Goal: Feedback & Contribution: Submit feedback/report problem

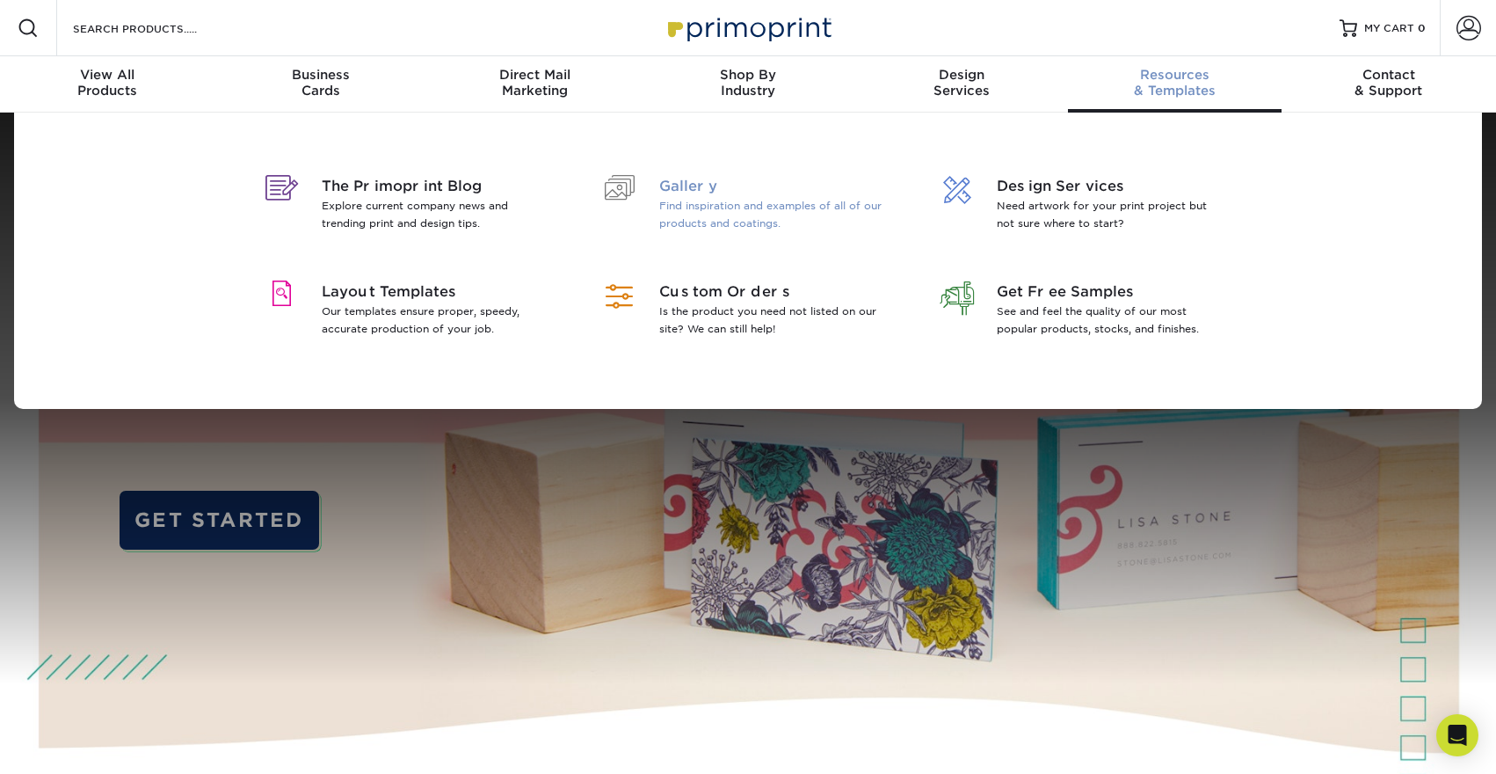
click at [757, 197] on p "Find inspiration and examples of all of our products and coatings." at bounding box center [773, 214] width 228 height 35
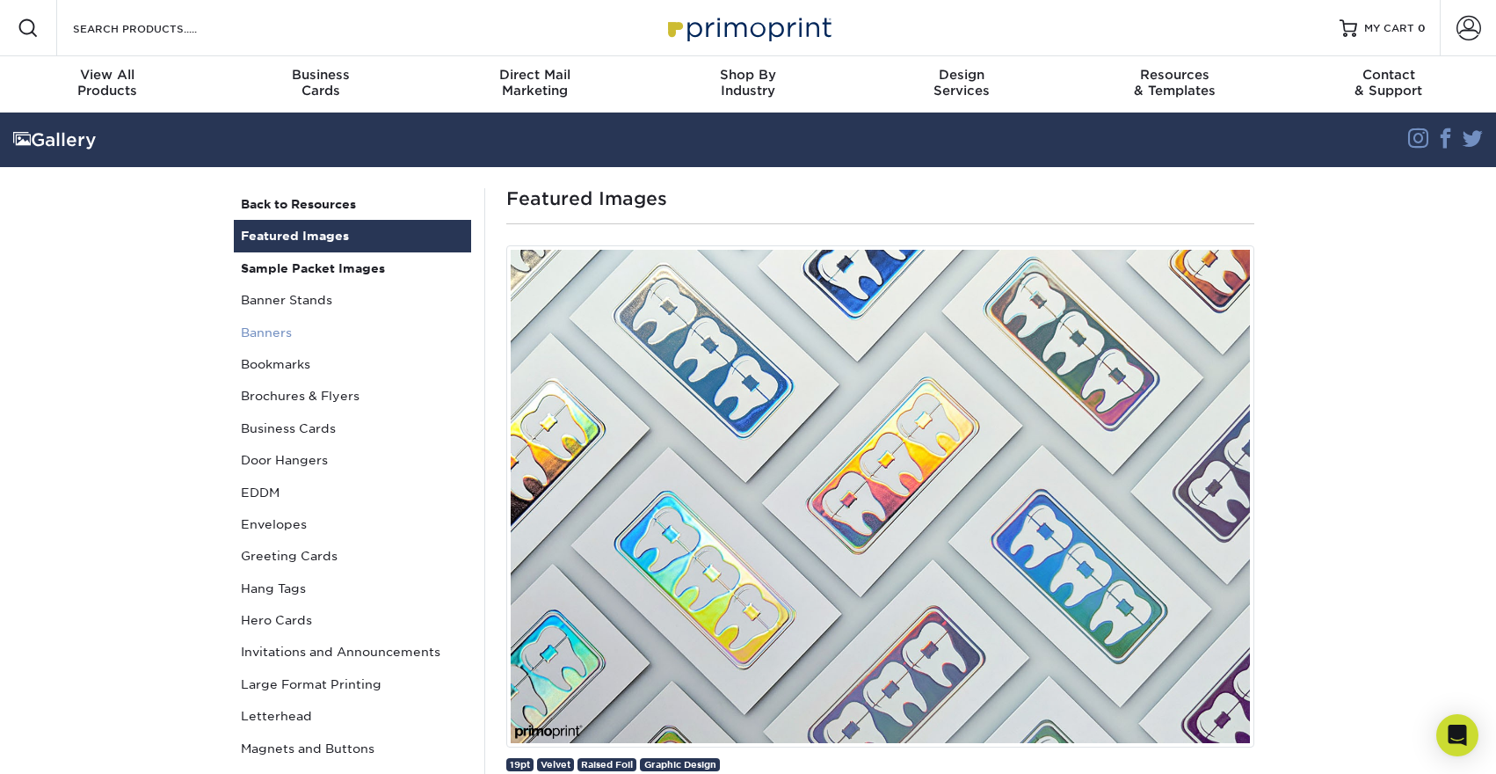
click at [275, 335] on link "Banners" at bounding box center [352, 332] width 237 height 32
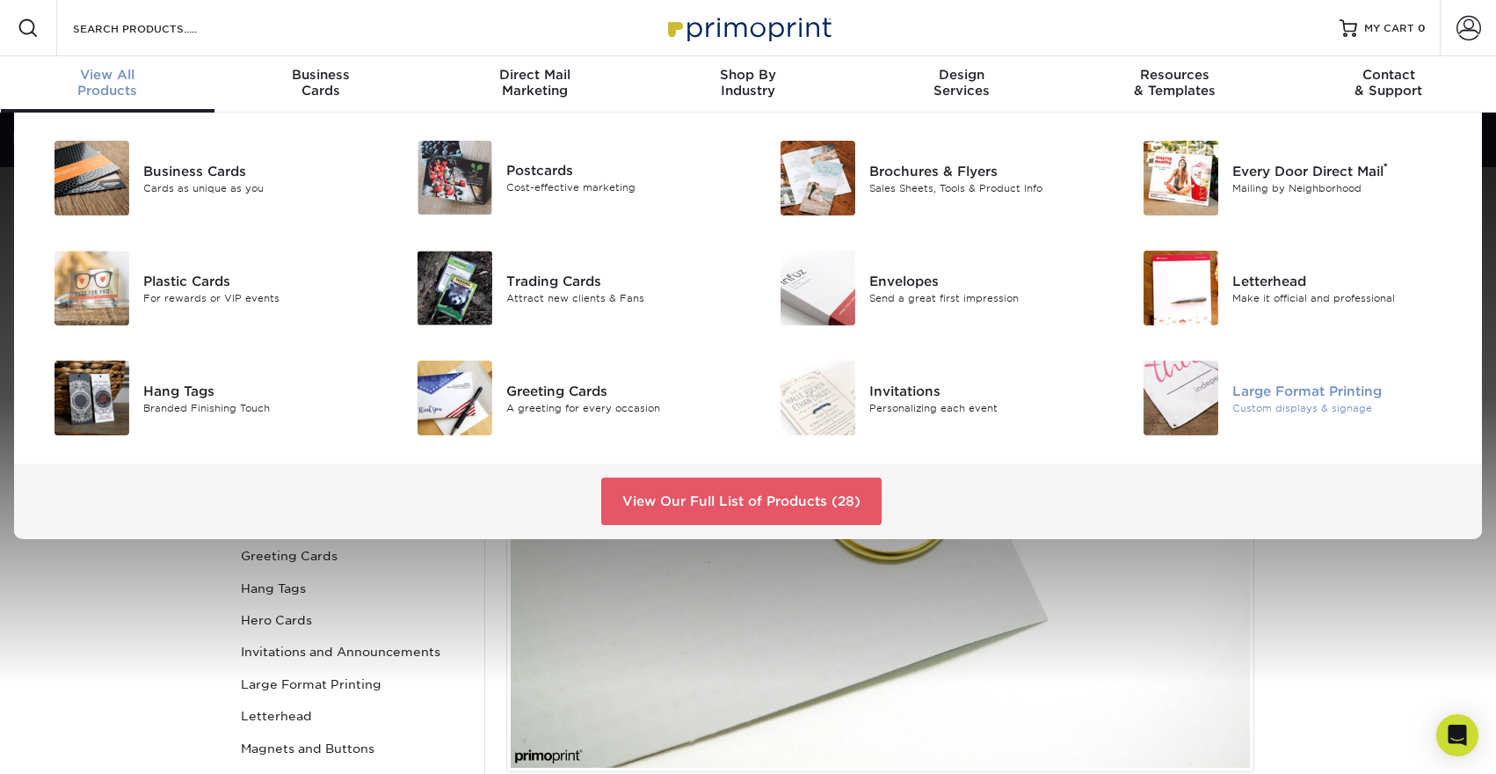
click at [1181, 369] on img at bounding box center [1181, 397] width 75 height 75
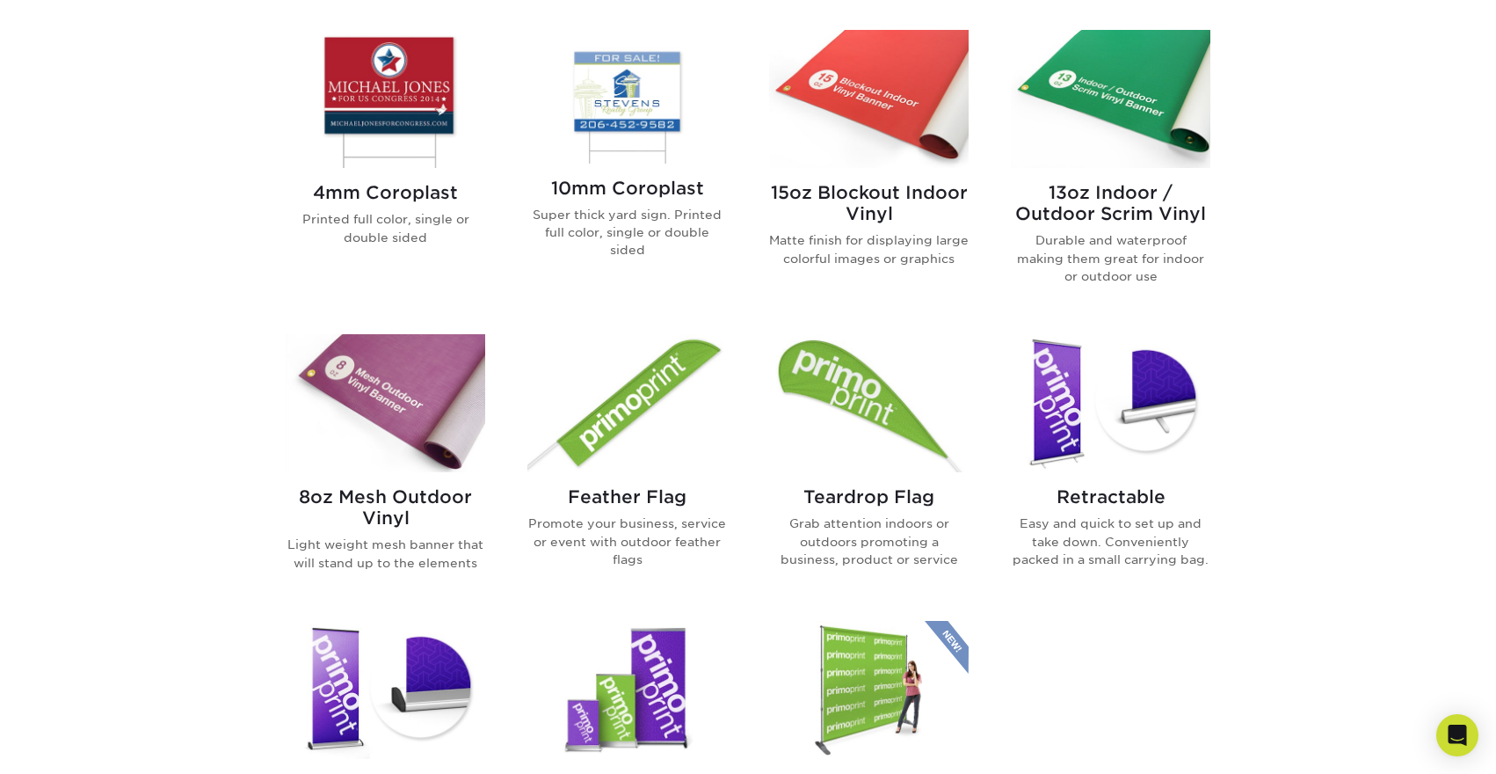
scroll to position [745, 0]
click at [618, 511] on div "Feather Flag Promote your business, service or event with outdoor feather flags" at bounding box center [627, 533] width 200 height 124
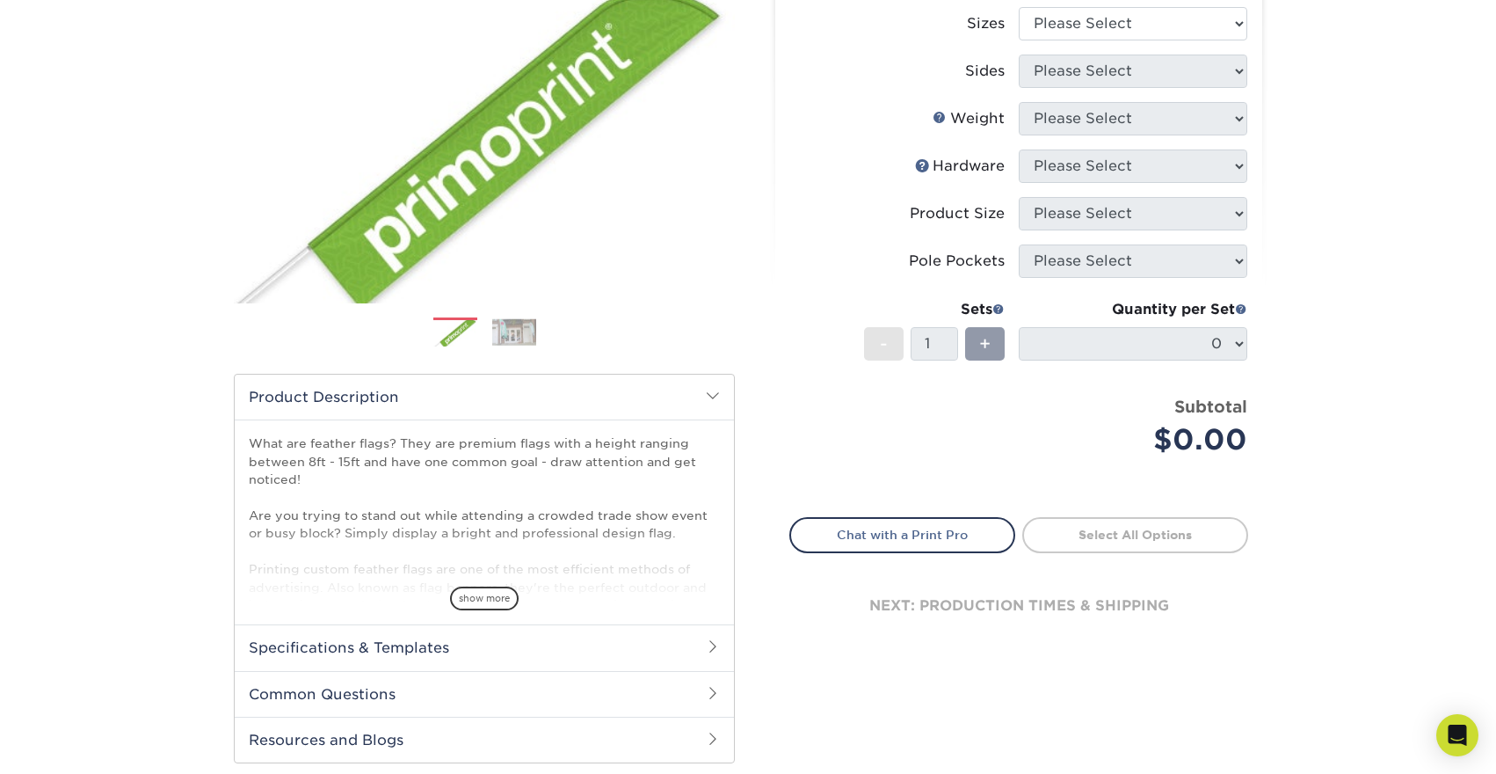
scroll to position [221, 0]
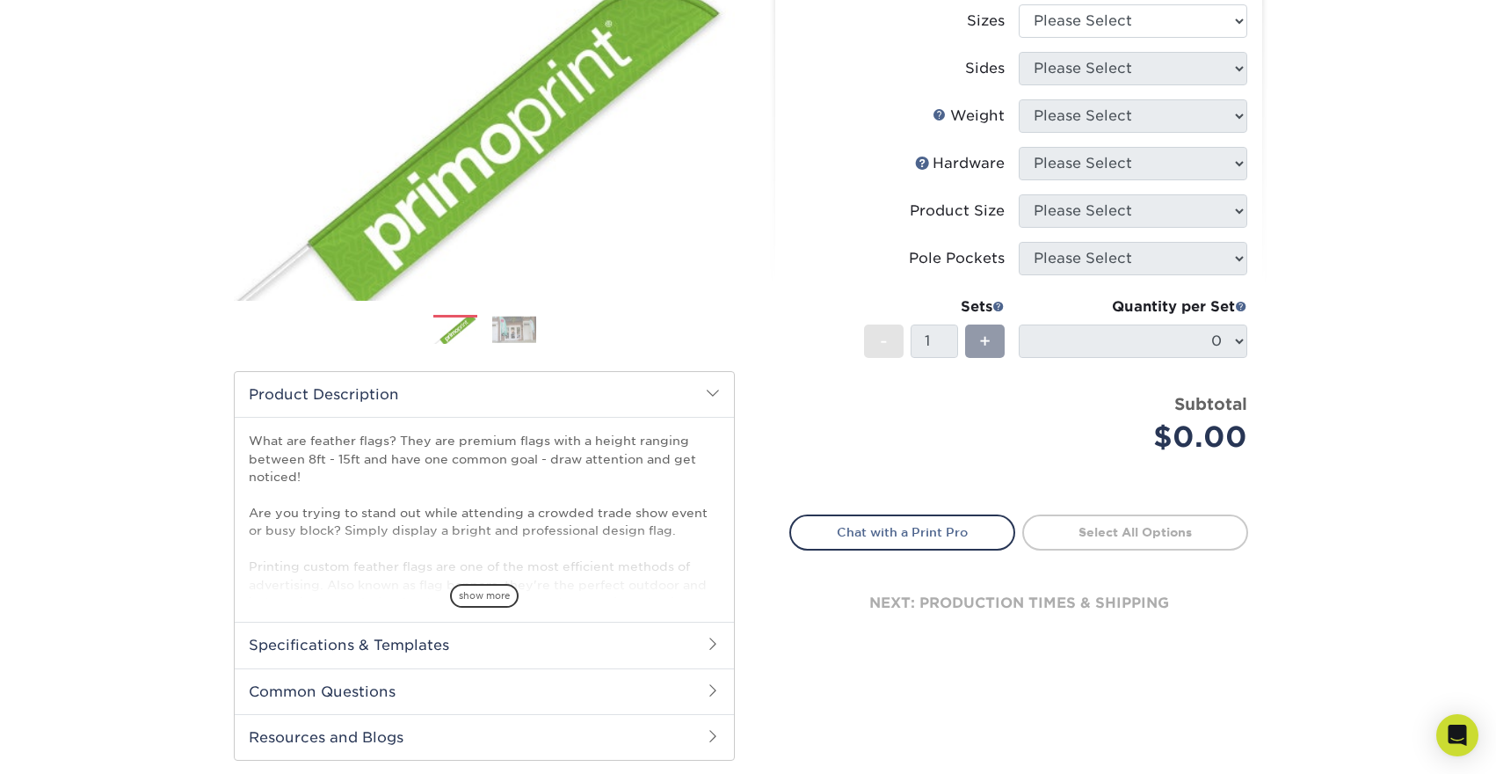
click at [460, 646] on h2 "Specifications & Templates" at bounding box center [484, 645] width 499 height 46
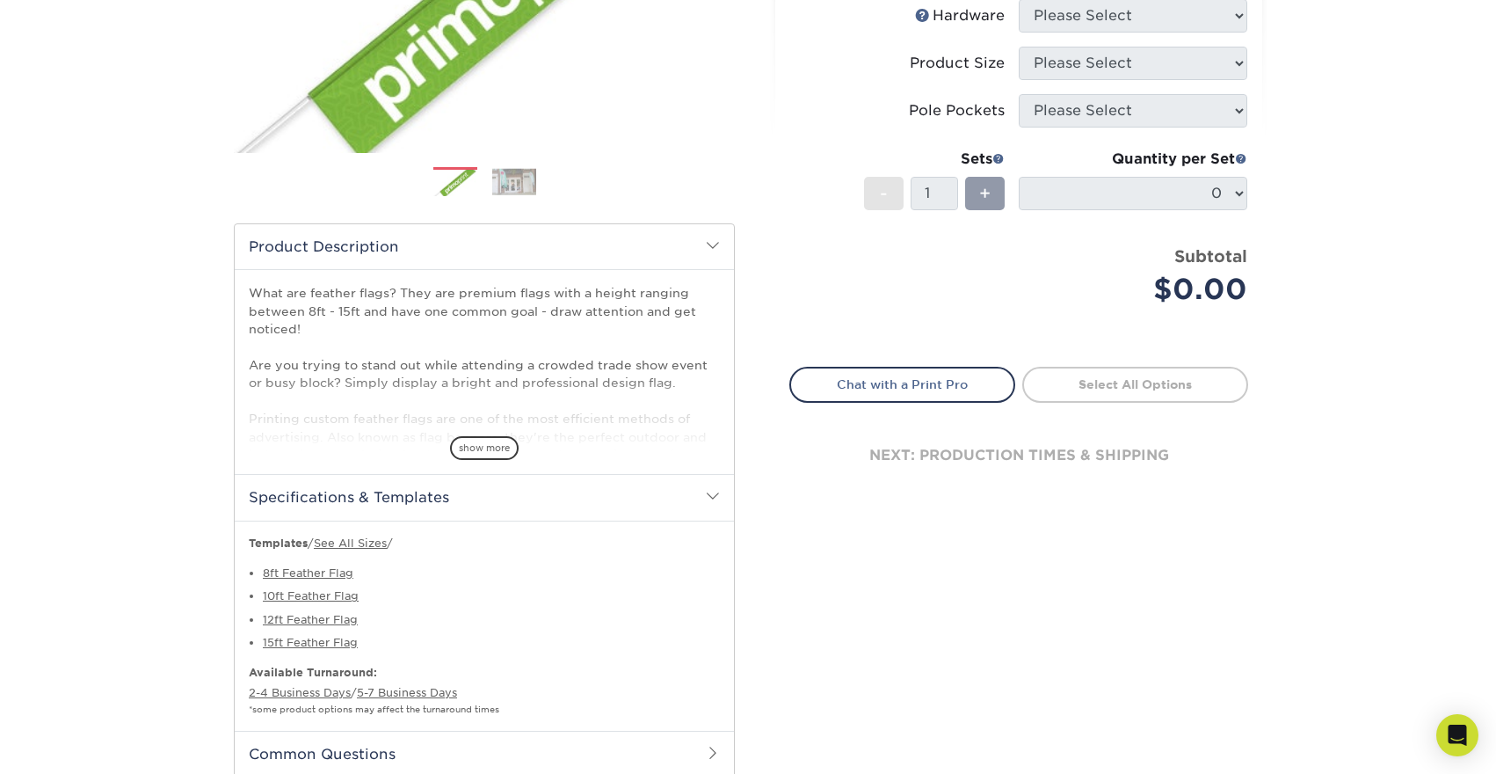
scroll to position [535, 0]
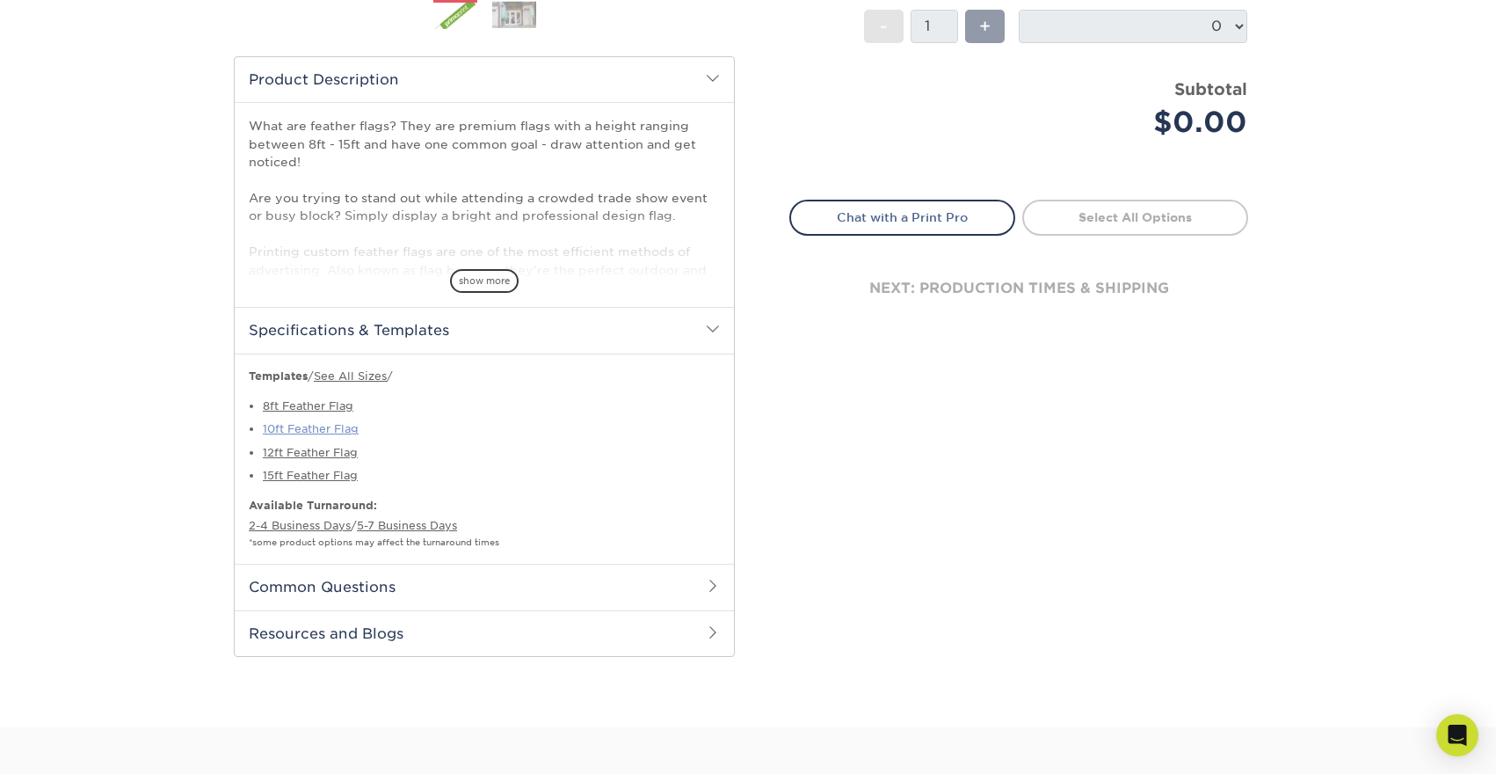
click at [322, 428] on link "10ft Feather Flag" at bounding box center [311, 428] width 96 height 13
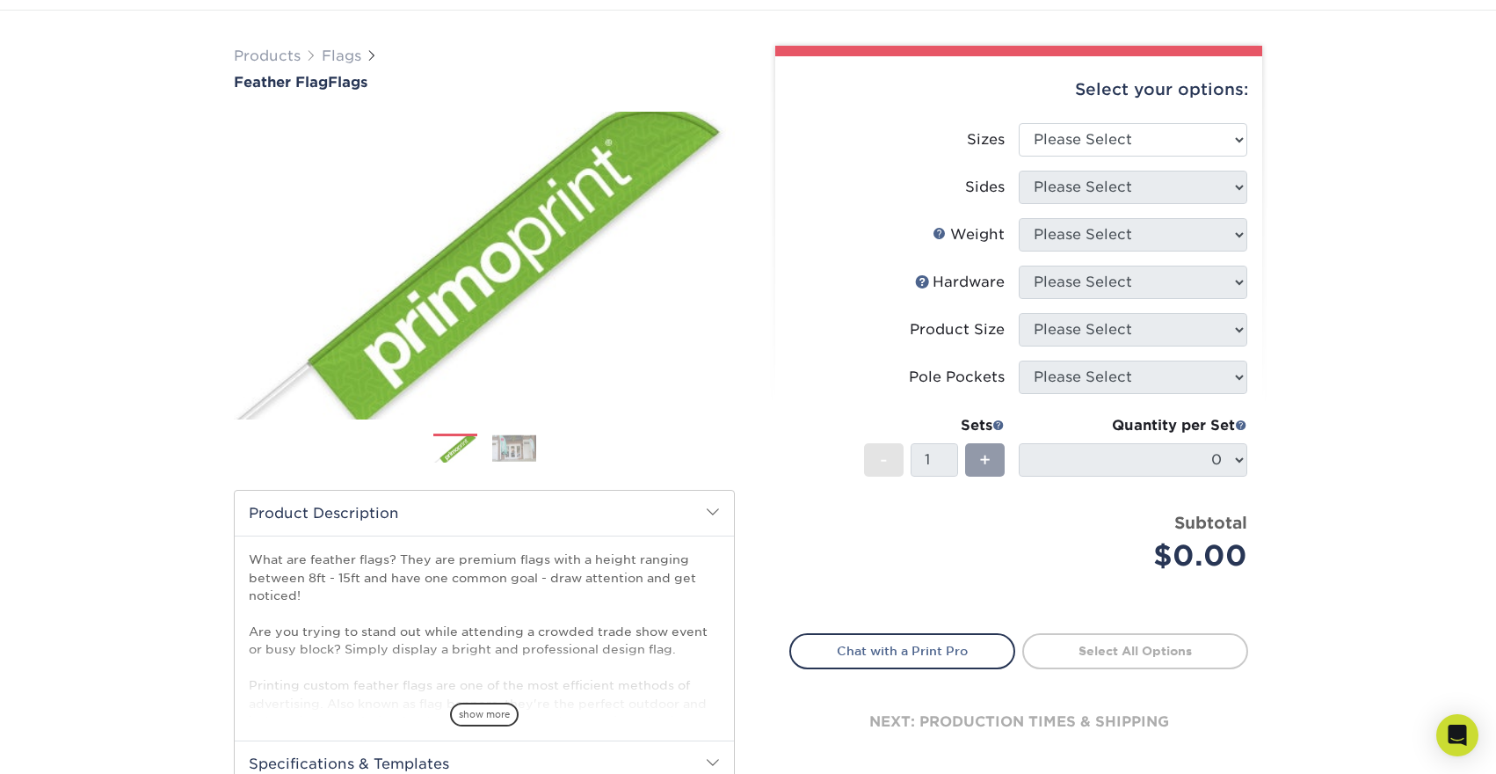
scroll to position [82, 0]
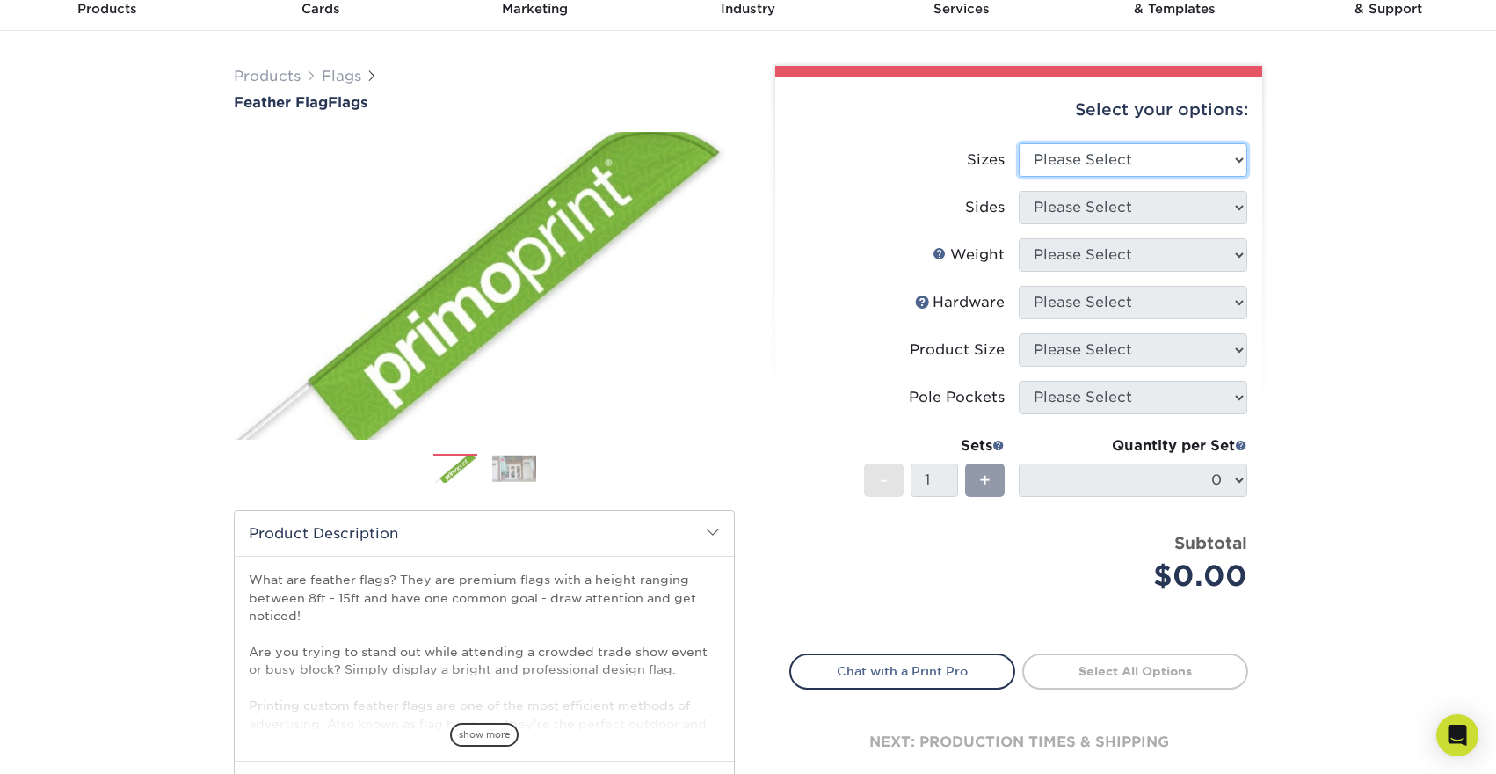
click at [1126, 165] on select "Please Select 24" x 36" 24" x 81" 32" x 70" 32" x 99" 32" x 123" 36" x 123" 37"…" at bounding box center [1133, 159] width 229 height 33
click at [471, 734] on span "show more" at bounding box center [484, 735] width 69 height 24
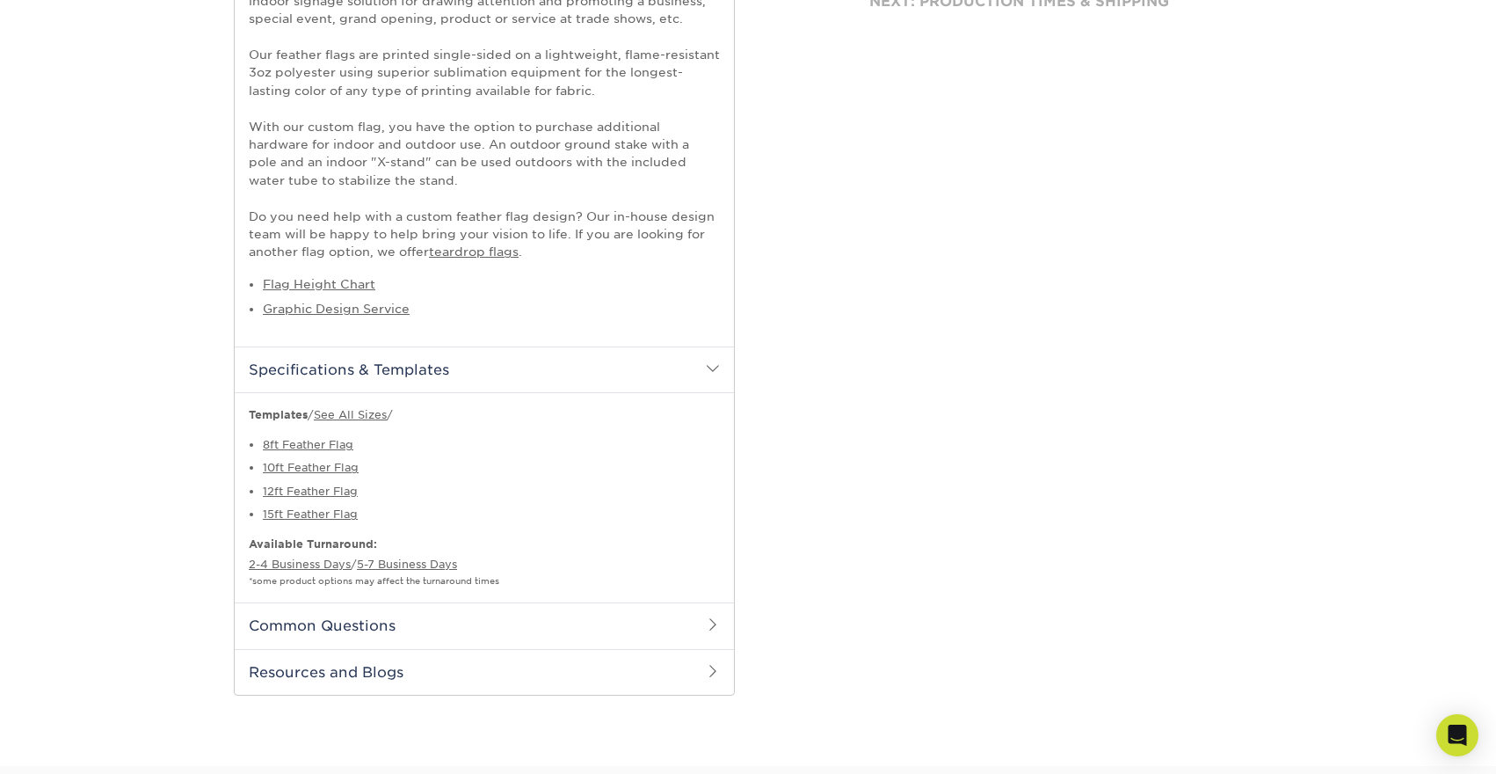
scroll to position [823, 0]
click at [460, 621] on h2 "Common Questions" at bounding box center [484, 624] width 499 height 46
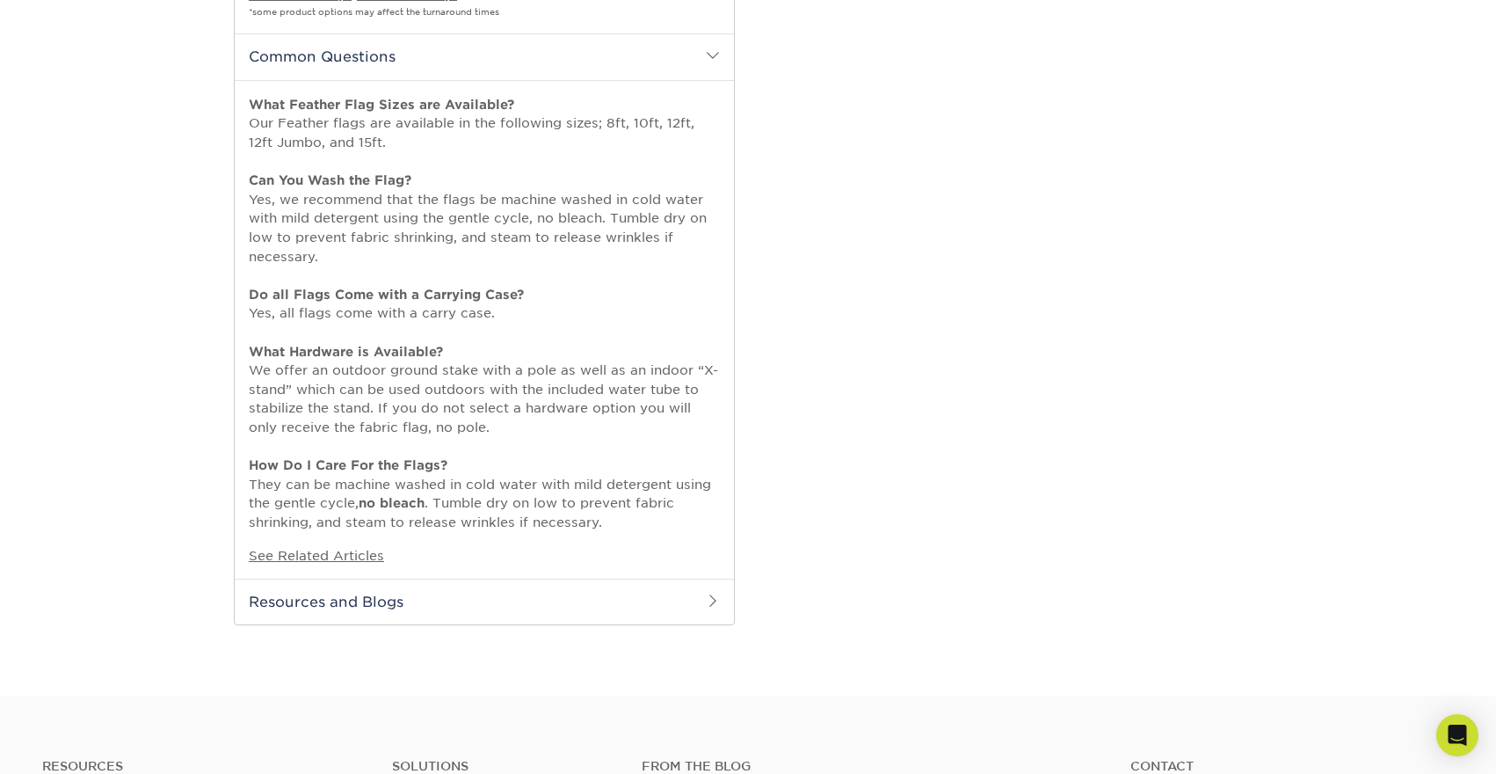
scroll to position [1416, 0]
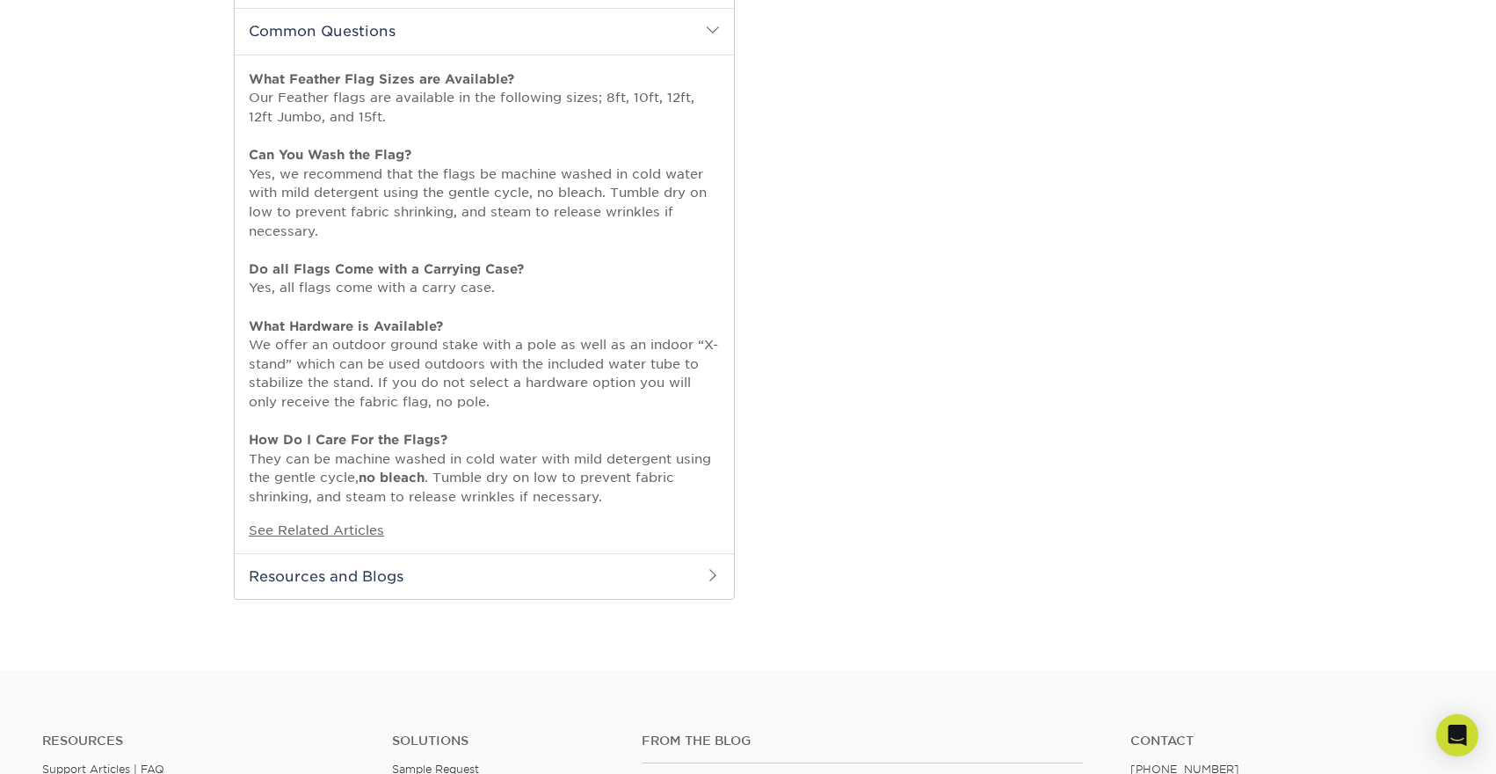
click at [344, 581] on h2 "Resources and Blogs" at bounding box center [484, 576] width 499 height 46
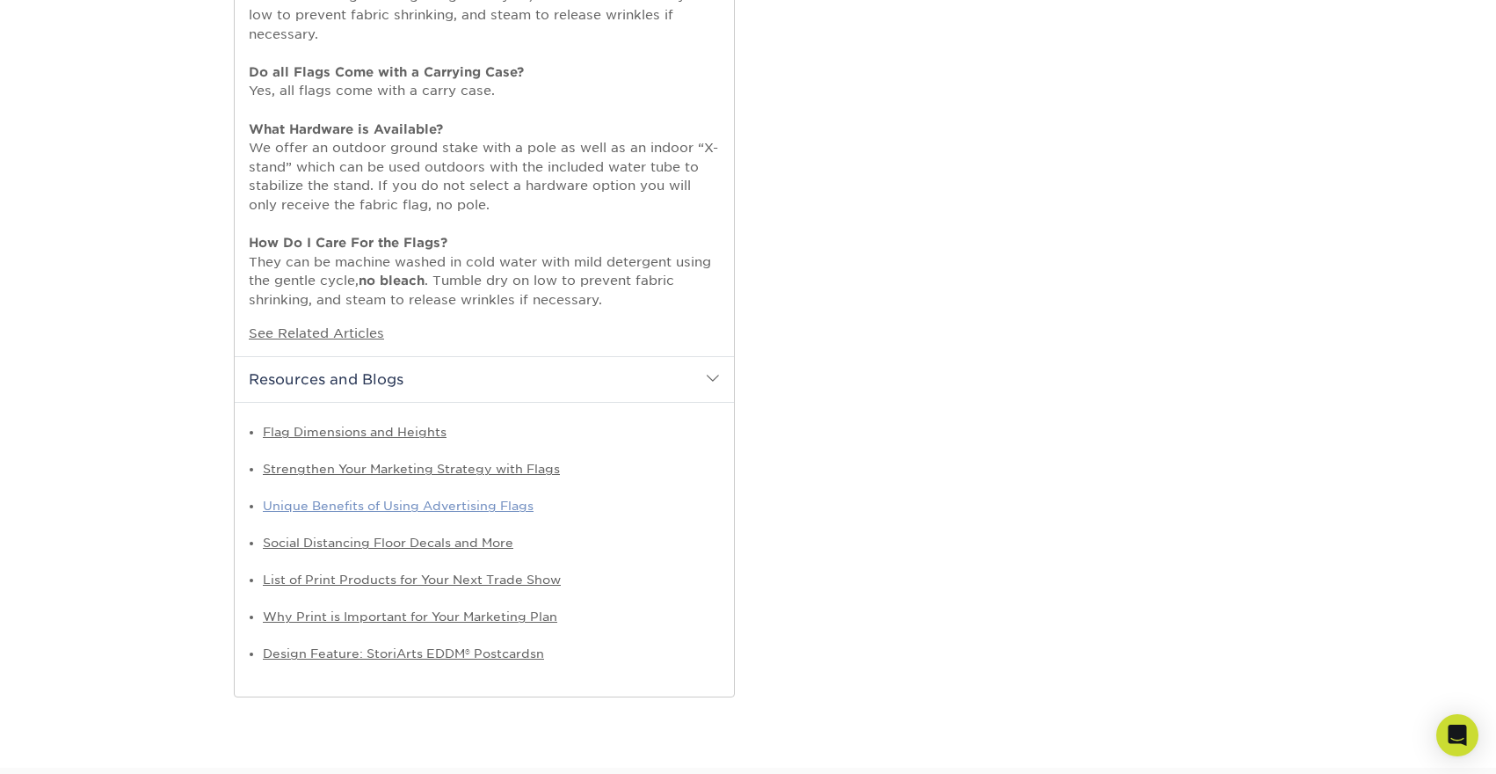
scroll to position [1651, 0]
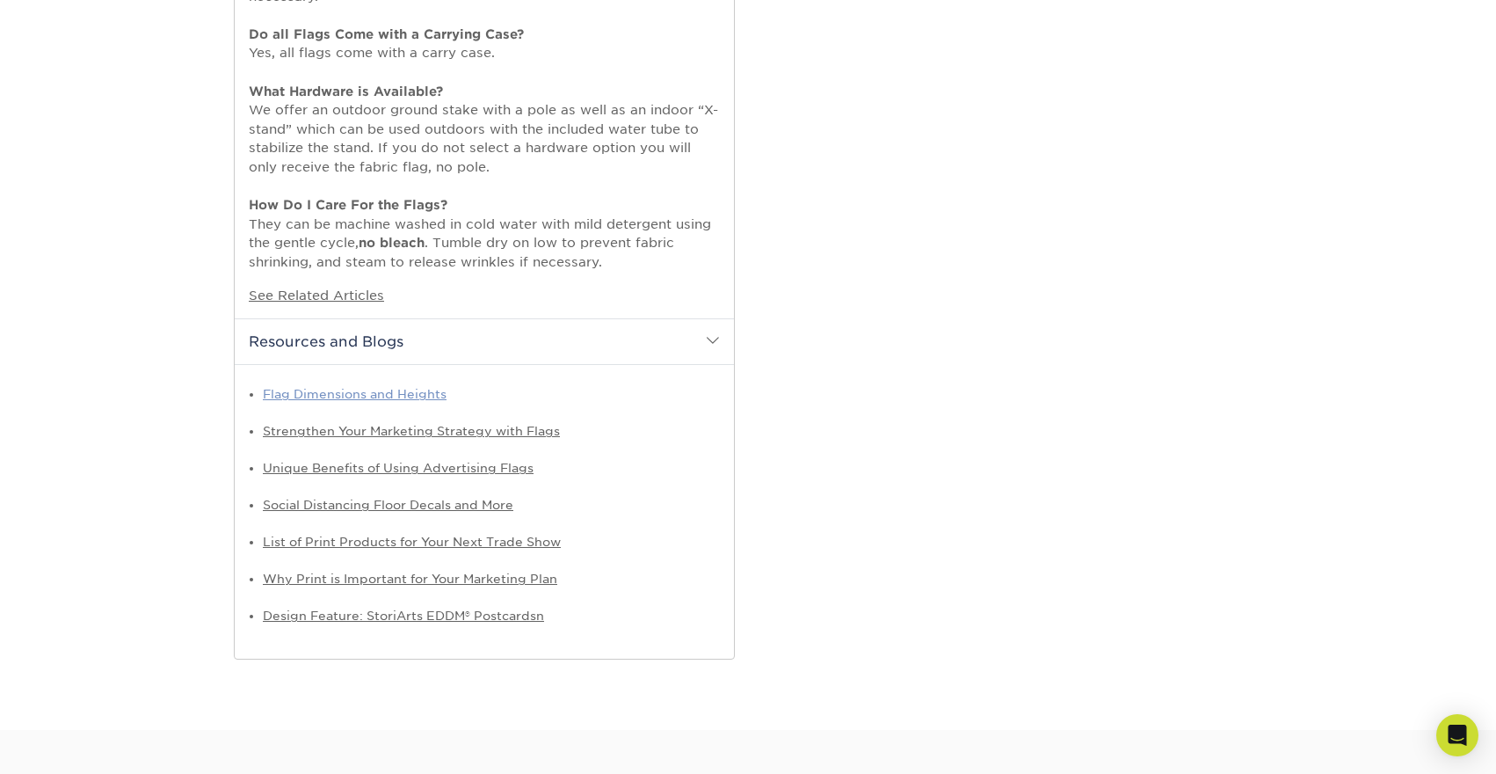
click at [373, 395] on link "Flag Dimensions and Heights" at bounding box center [355, 394] width 184 height 14
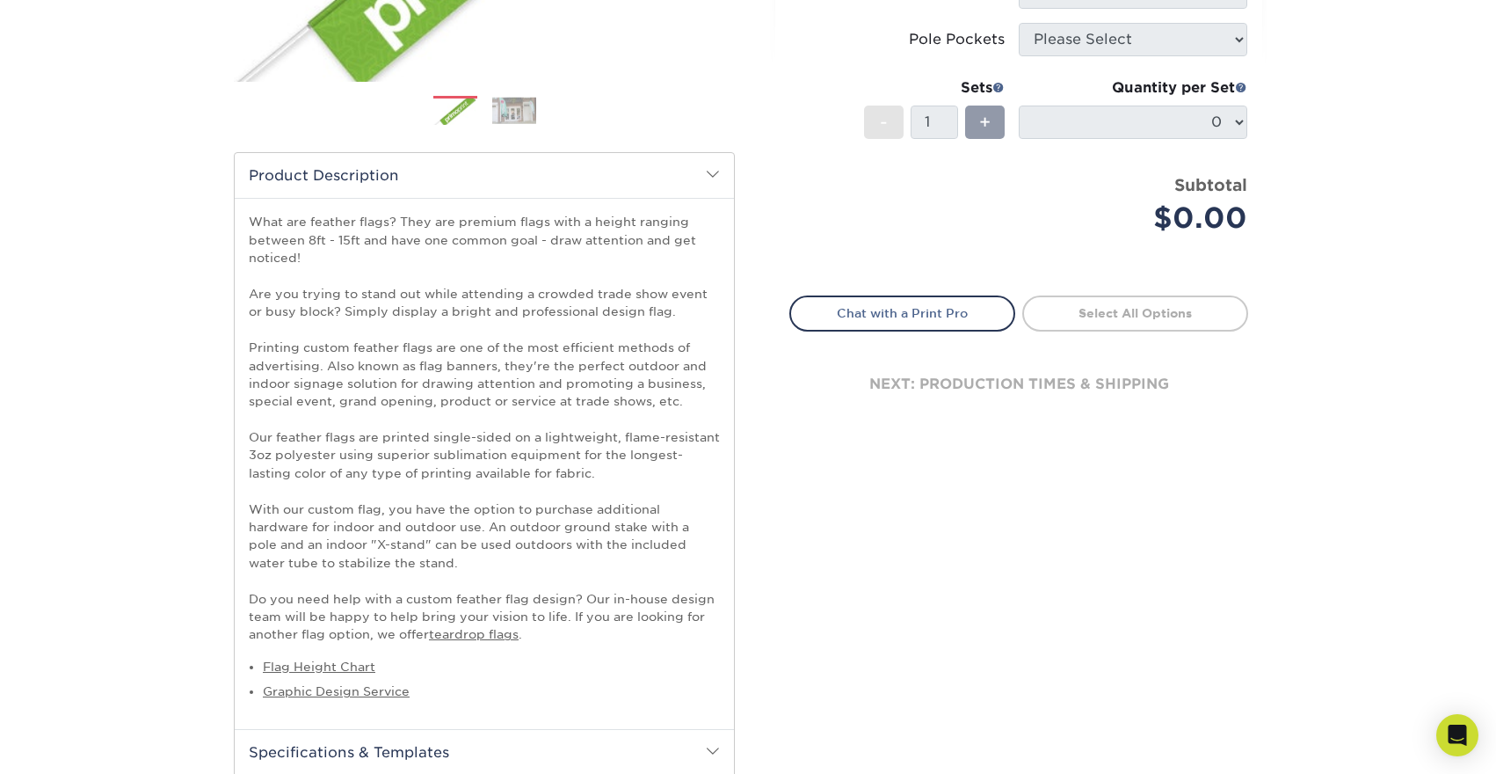
scroll to position [533, 0]
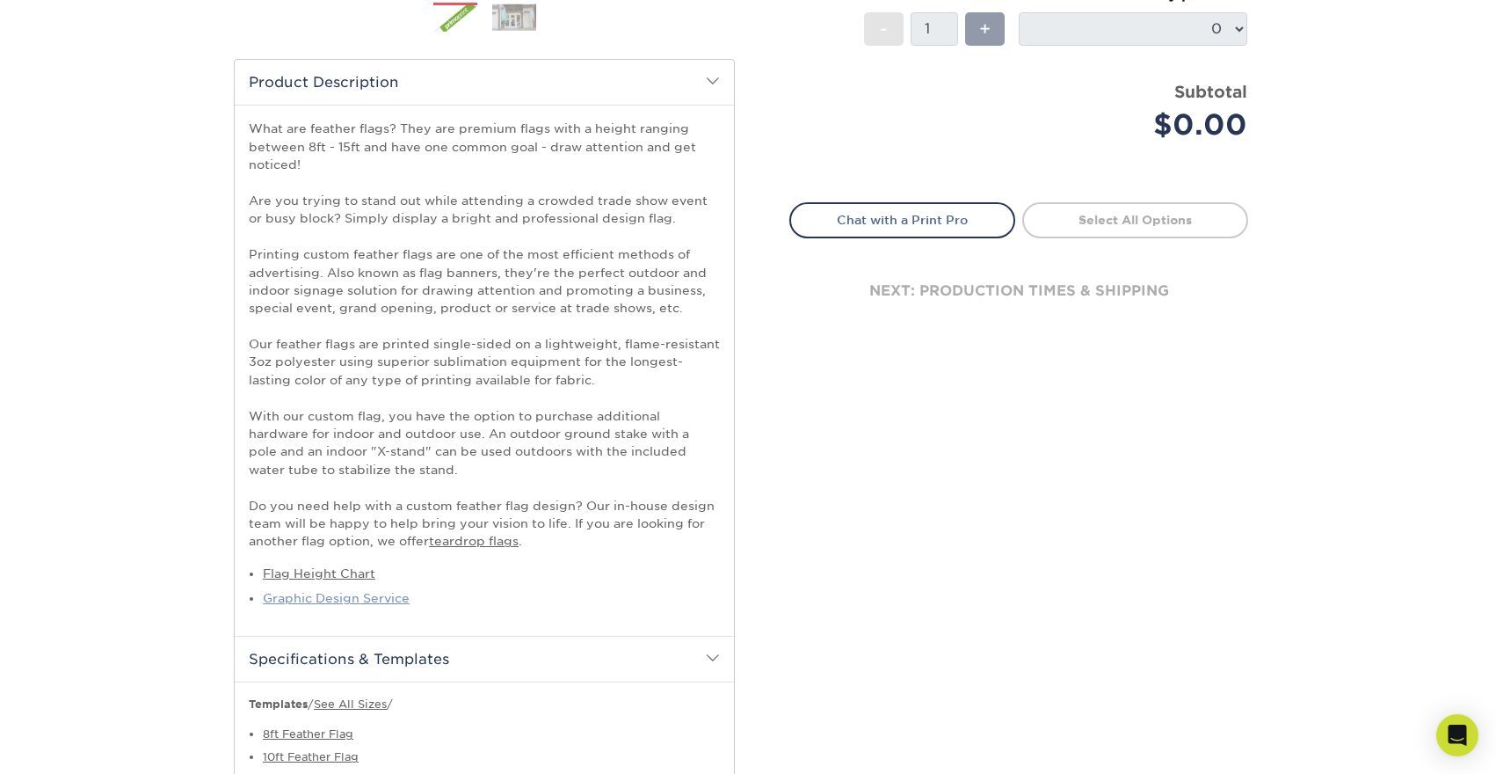
click at [336, 599] on link "Graphic Design Service" at bounding box center [336, 598] width 147 height 14
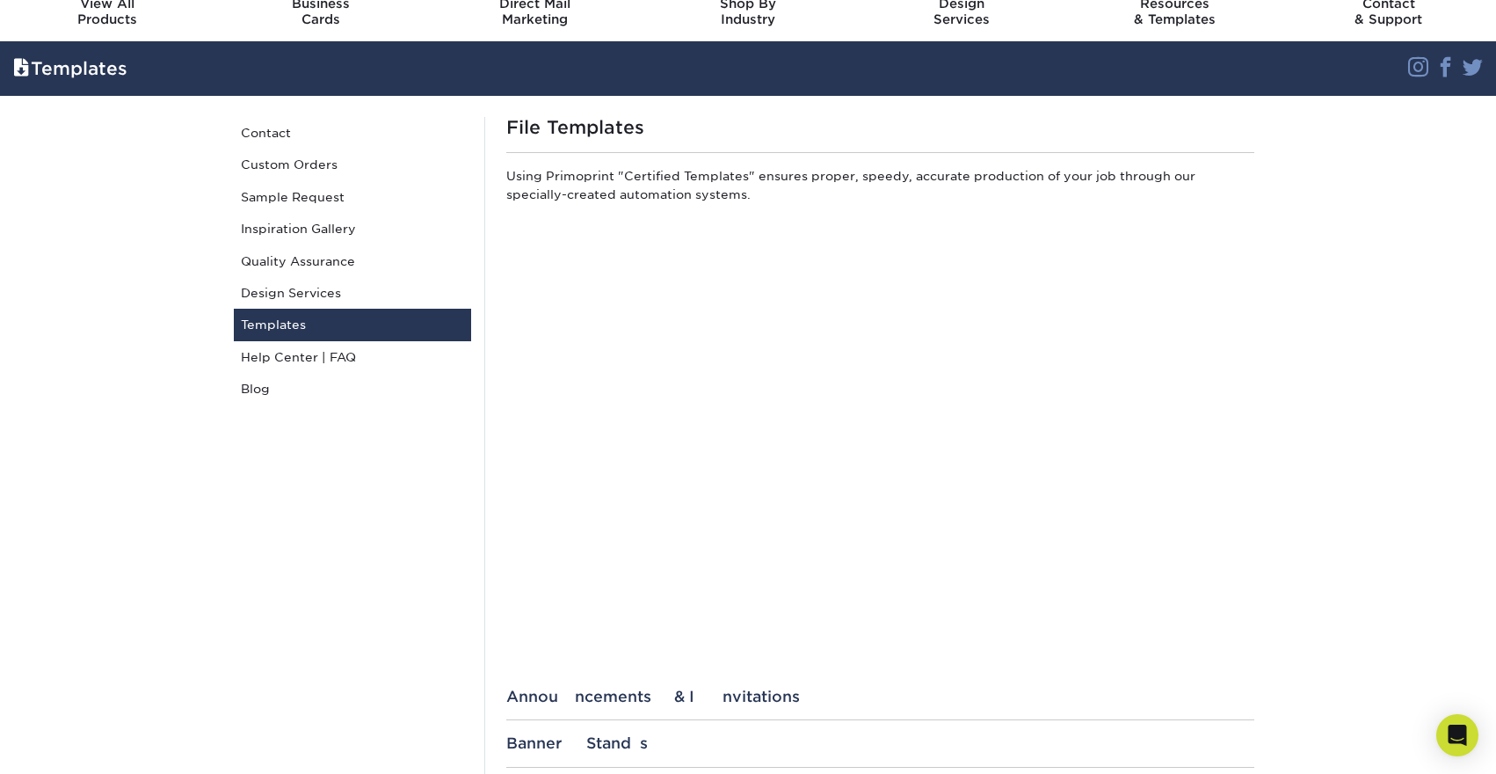
scroll to position [58, 0]
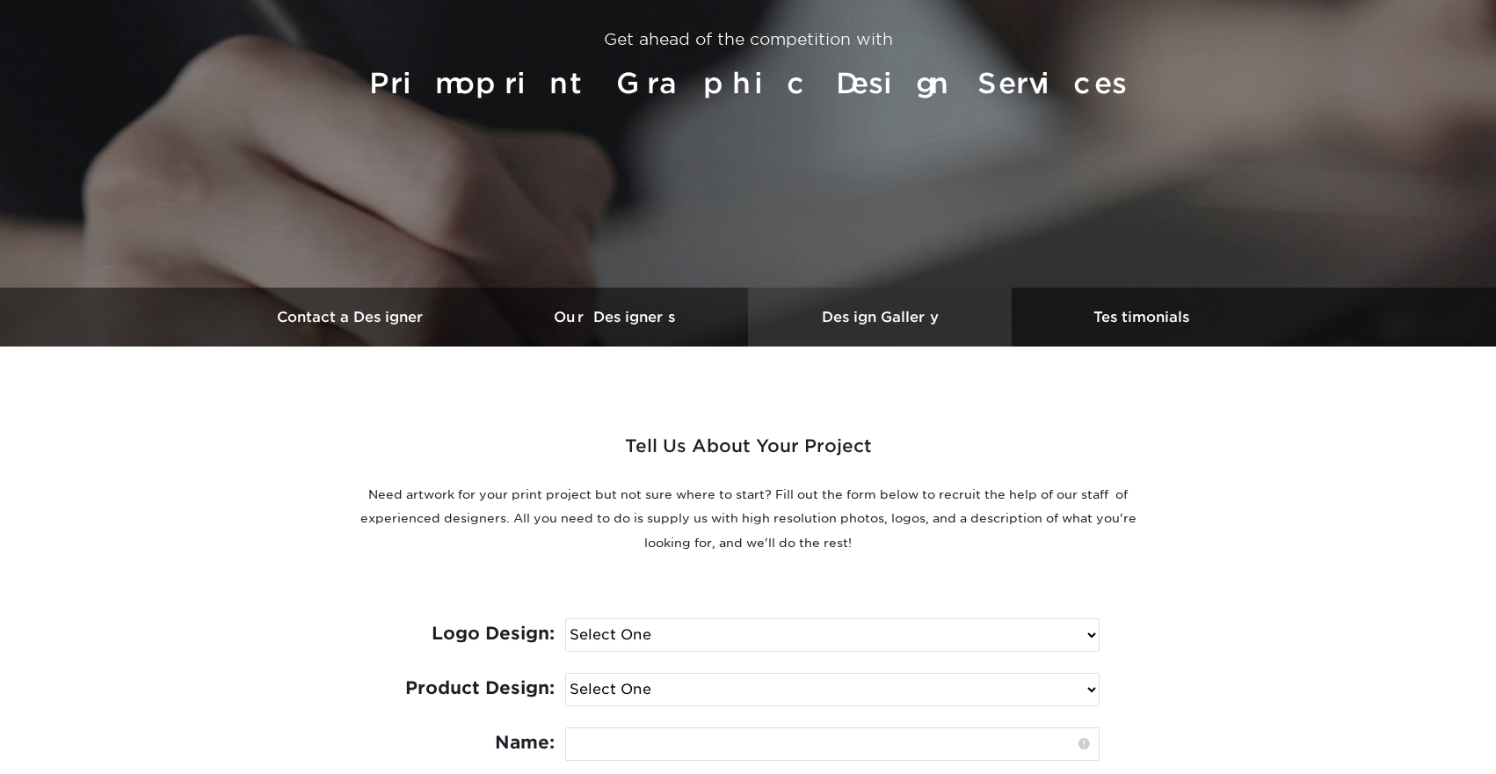
scroll to position [658, 0]
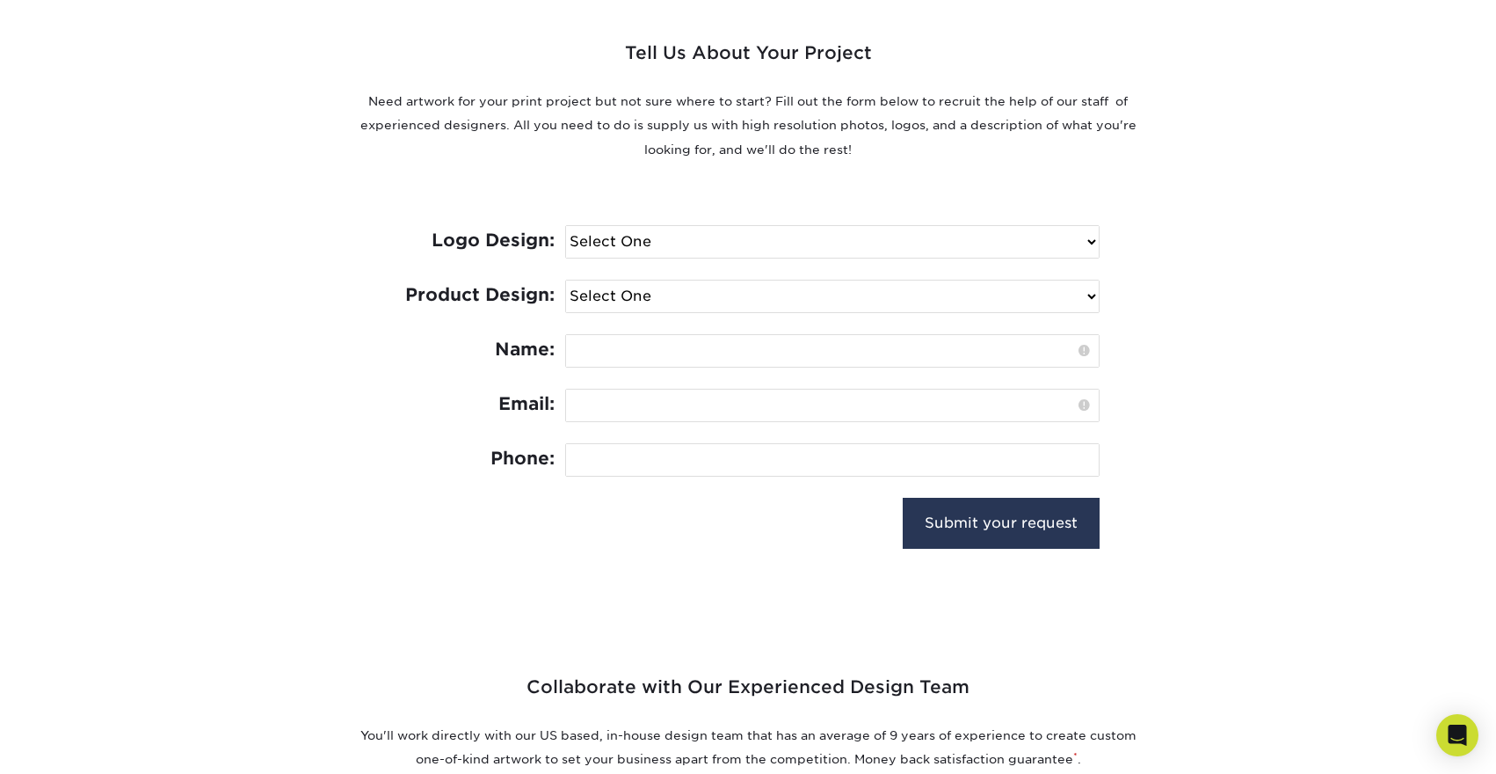
click at [878, 243] on select "Select One I need a logo design: $300 No thank you" at bounding box center [832, 242] width 533 height 32
select select "No Logo"
click at [566, 226] on select "Select One I need a logo design: $300 No thank you" at bounding box center [832, 242] width 533 height 32
click at [790, 303] on select "Select One Logo Design Only Design Edits Banner Design: $50.00 Bookmark Design:…" at bounding box center [832, 296] width 533 height 32
select select "Flags - $50"
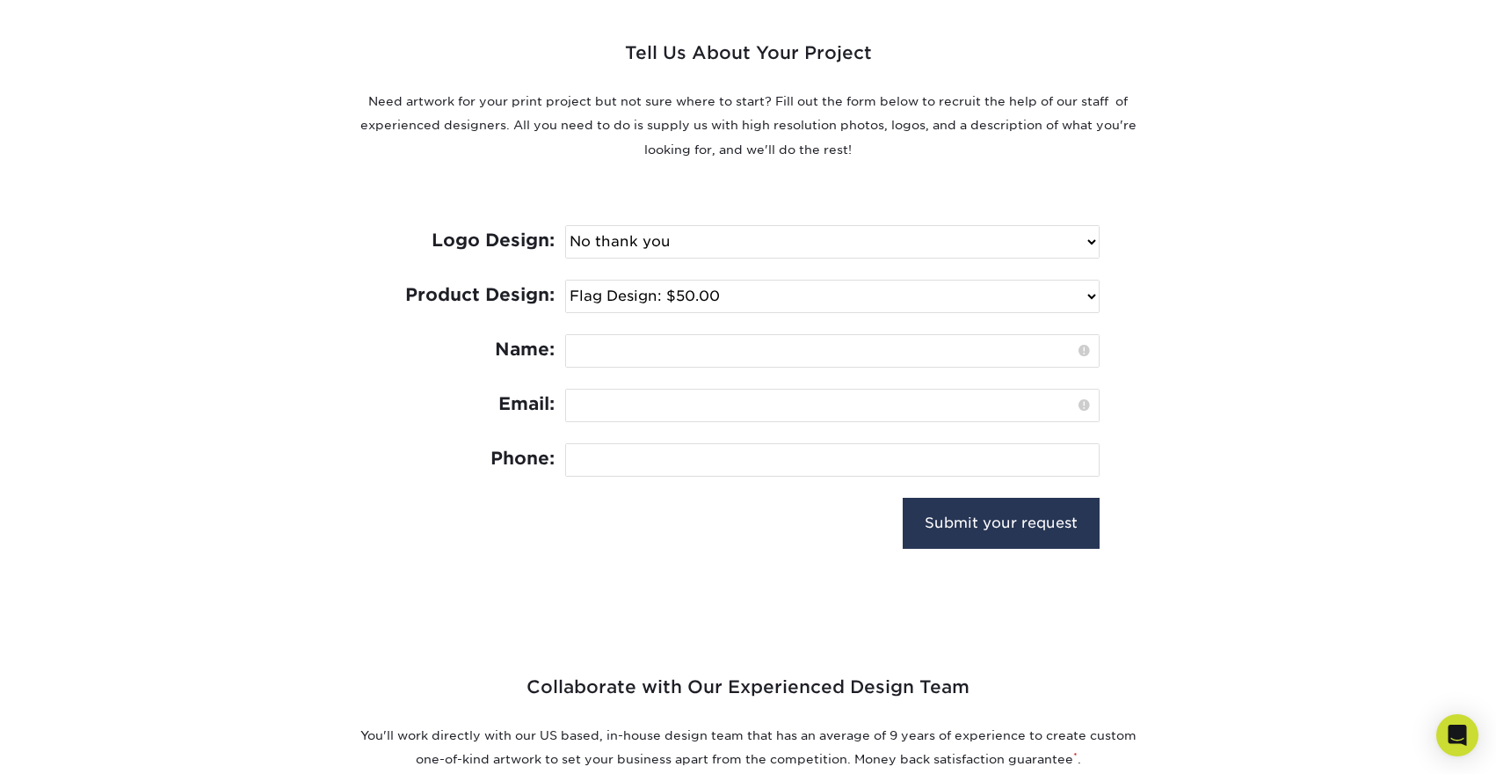
click at [566, 280] on select "Select One Logo Design Only Design Edits Banner Design: $50.00 Bookmark Design:…" at bounding box center [832, 296] width 533 height 32
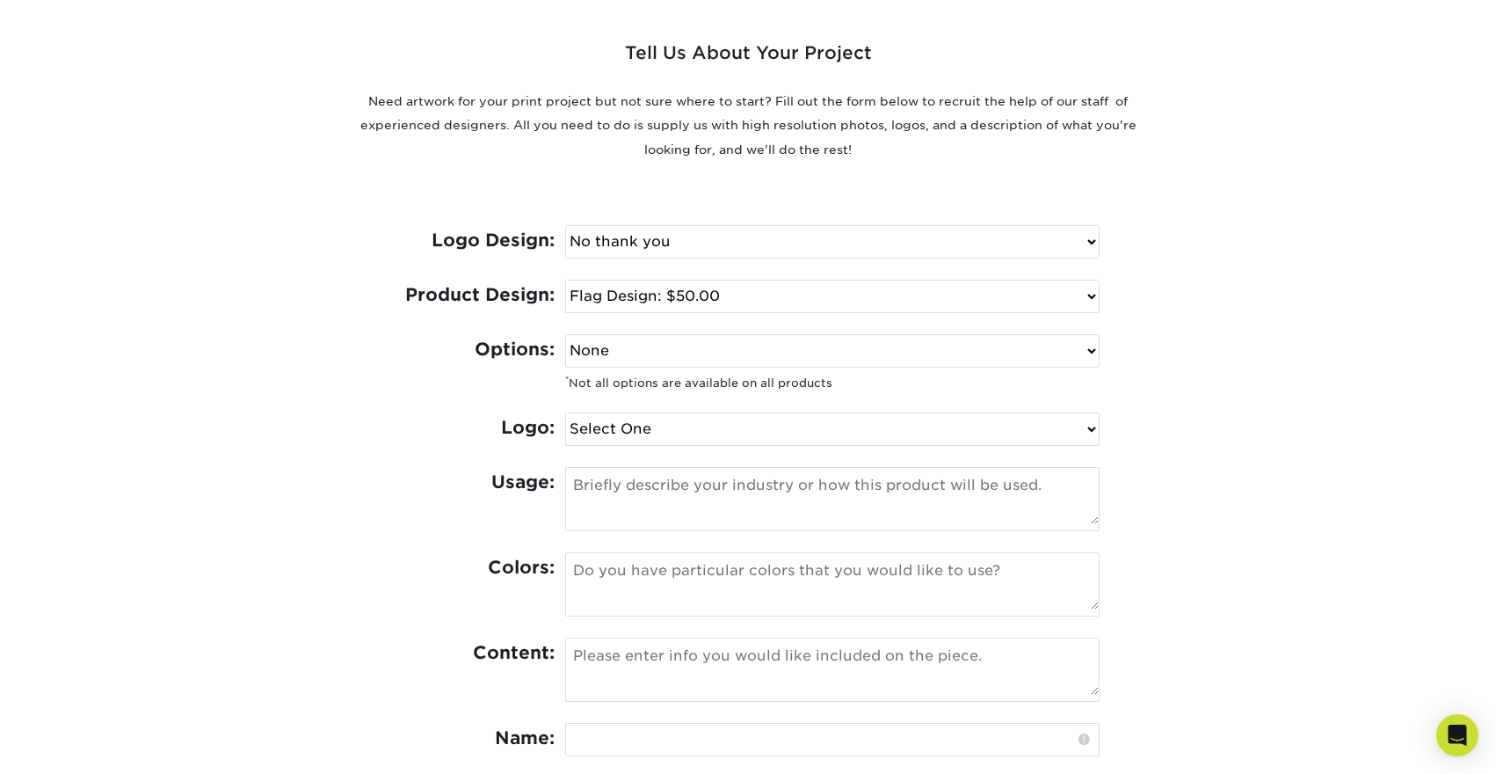
click at [728, 356] on select "None Spot UV Foil Spot UV & Foil" at bounding box center [832, 351] width 533 height 32
click at [566, 335] on select "None Spot UV Foil Spot UV & Foil" at bounding box center [832, 351] width 533 height 32
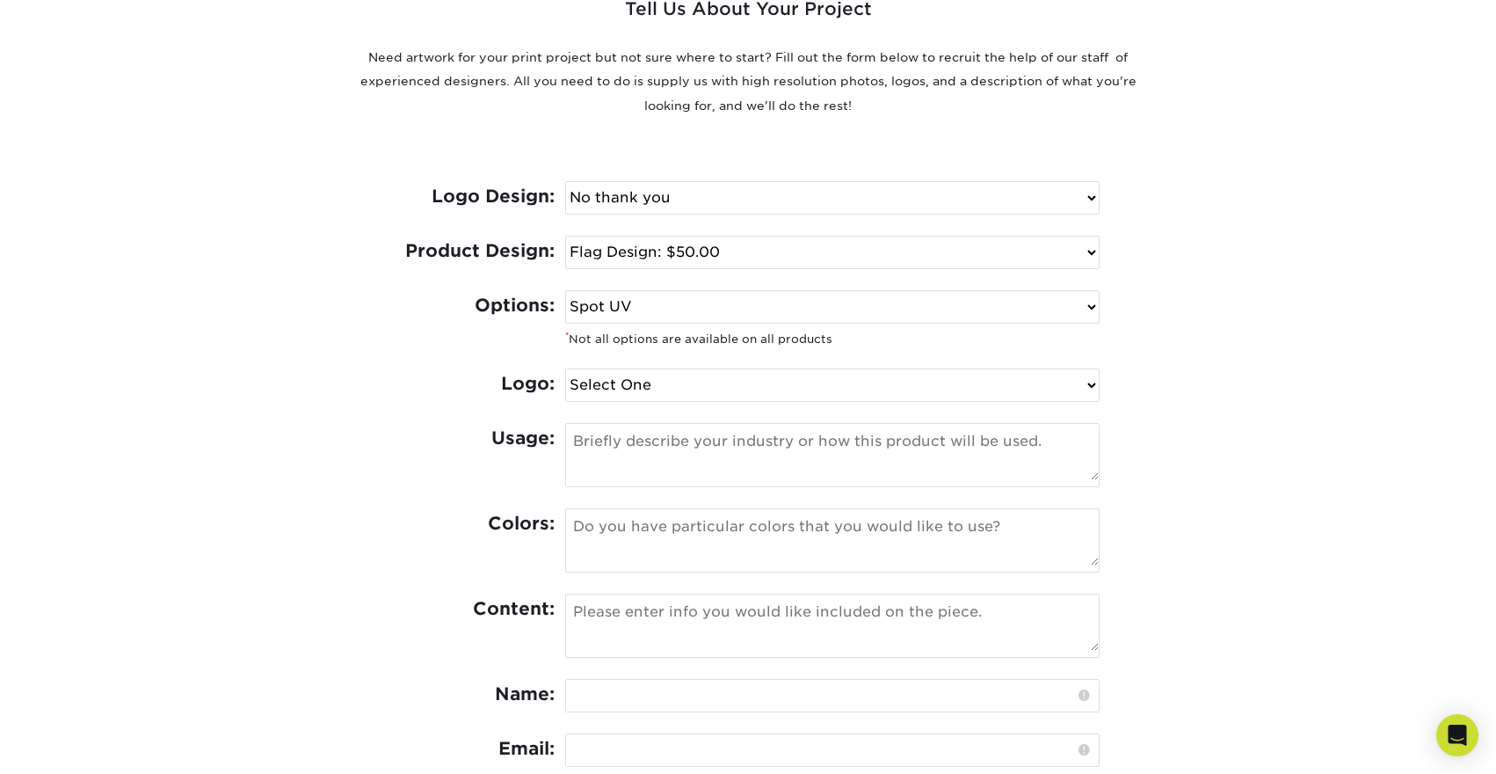
scroll to position [704, 0]
click at [743, 313] on select "None Spot UV Foil Spot UV & Foil" at bounding box center [832, 304] width 533 height 32
select select "None"
click at [566, 288] on select "None Spot UV Foil Spot UV & Foil" at bounding box center [832, 304] width 533 height 32
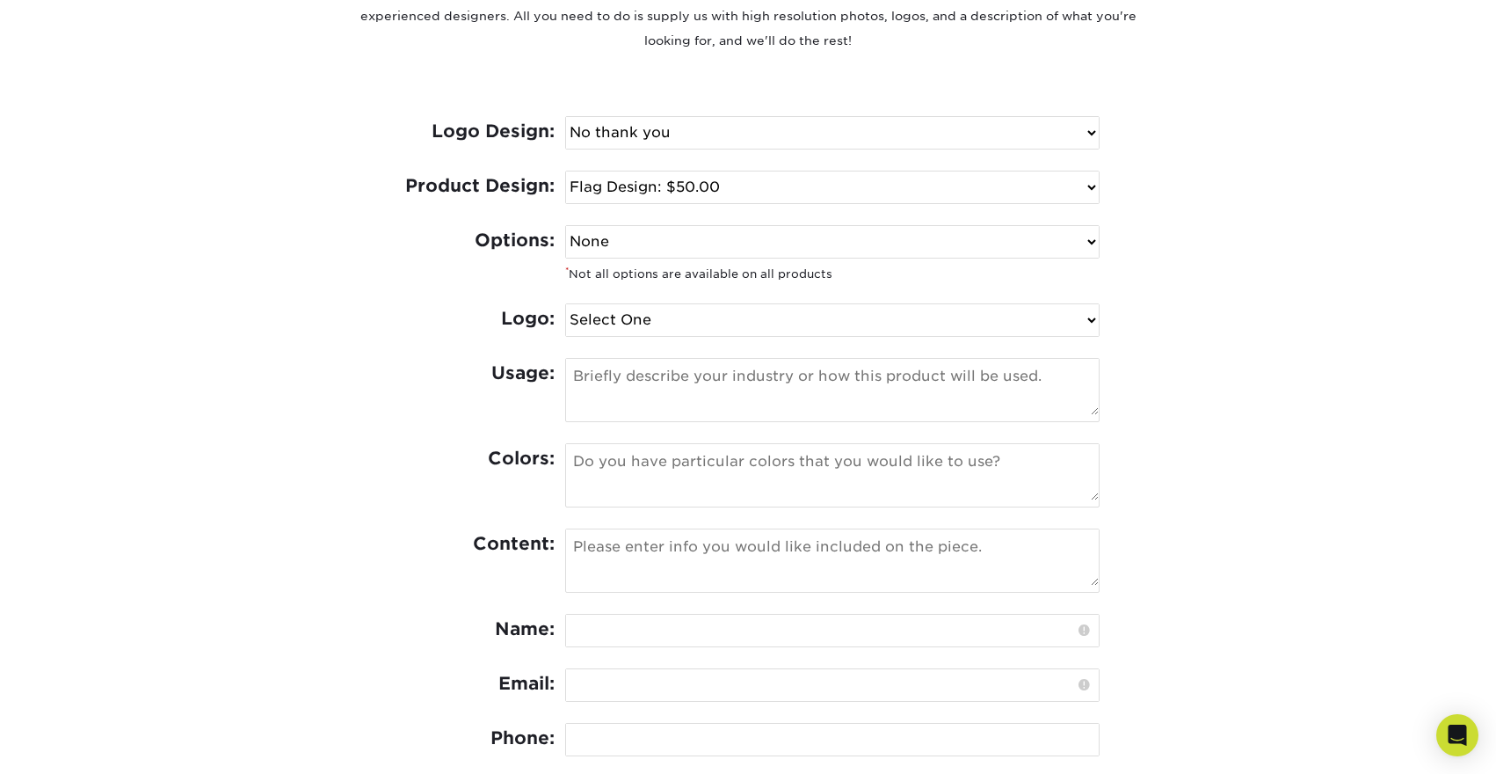
scroll to position [775, 0]
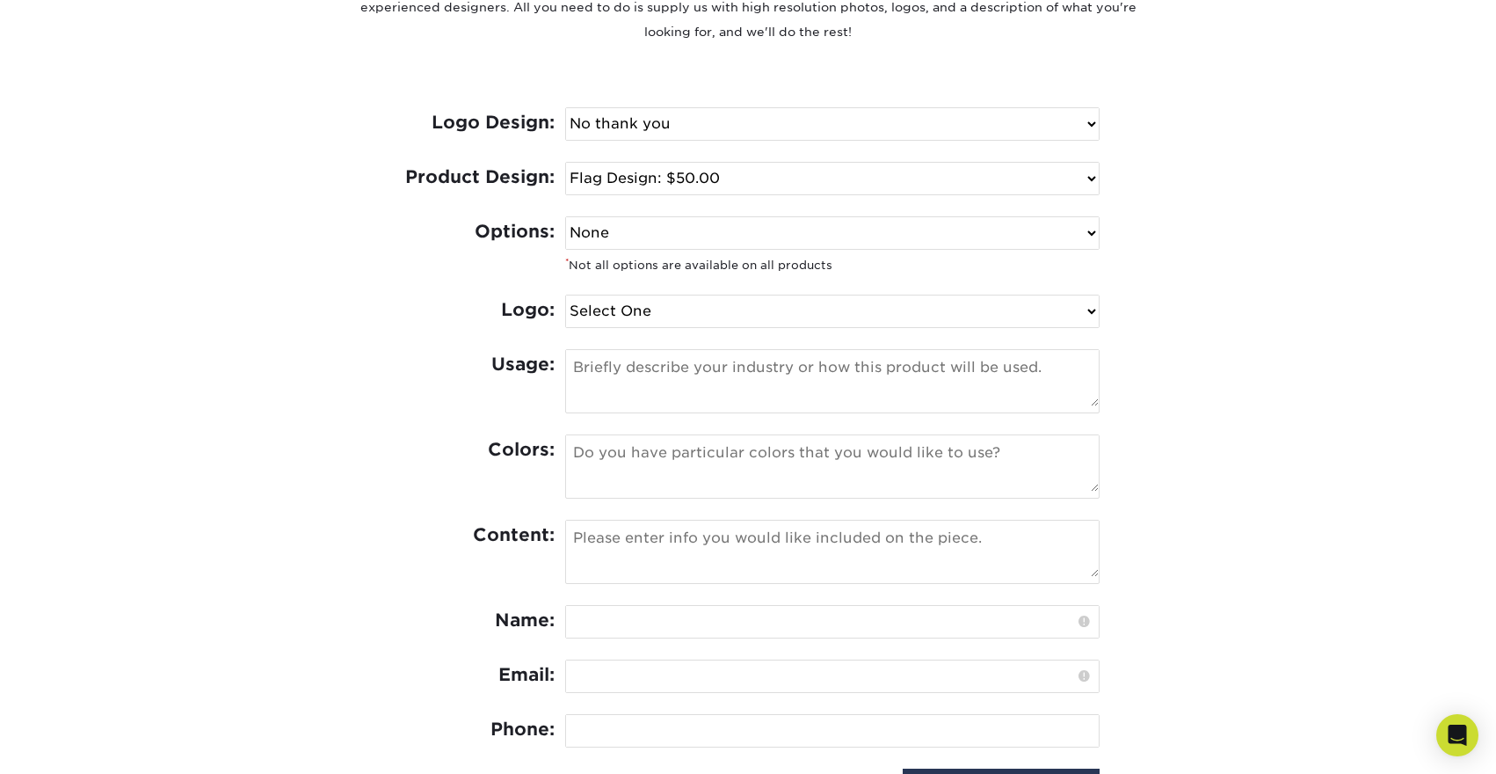
click at [742, 322] on select "Select One I can provide a logo in an .ai, .eps, or .pdf I have a logo but not …" at bounding box center [832, 311] width 533 height 32
select select "Has Logo"
click at [566, 295] on select "Select One I can provide a logo in an .ai, .eps, or .pdf I have a logo but not …" at bounding box center [832, 311] width 533 height 32
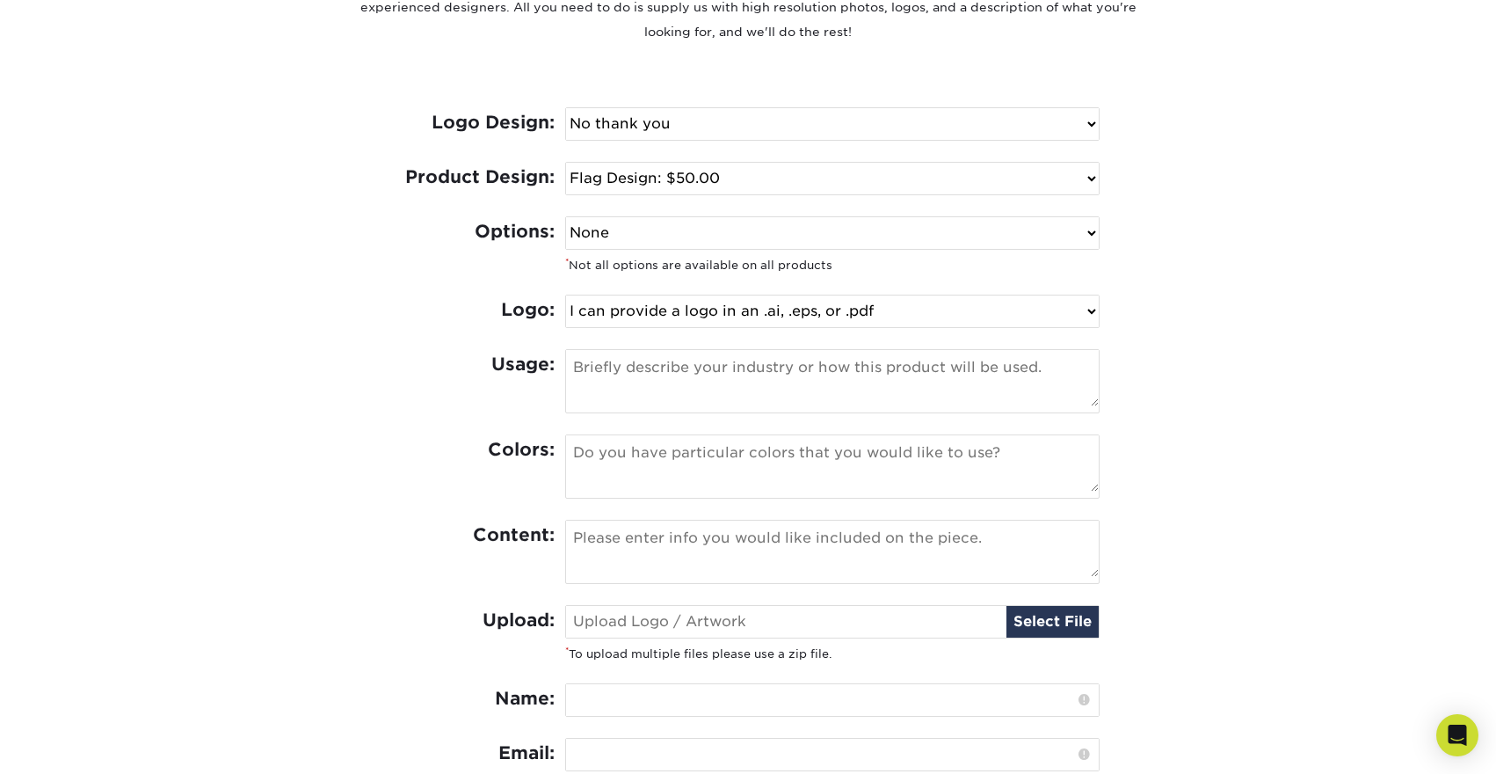
click at [760, 364] on textarea at bounding box center [832, 378] width 533 height 56
type textarea "Welcome banners"
click at [963, 469] on textarea at bounding box center [832, 463] width 533 height 56
click at [892, 456] on textarea at bounding box center [832, 463] width 533 height 56
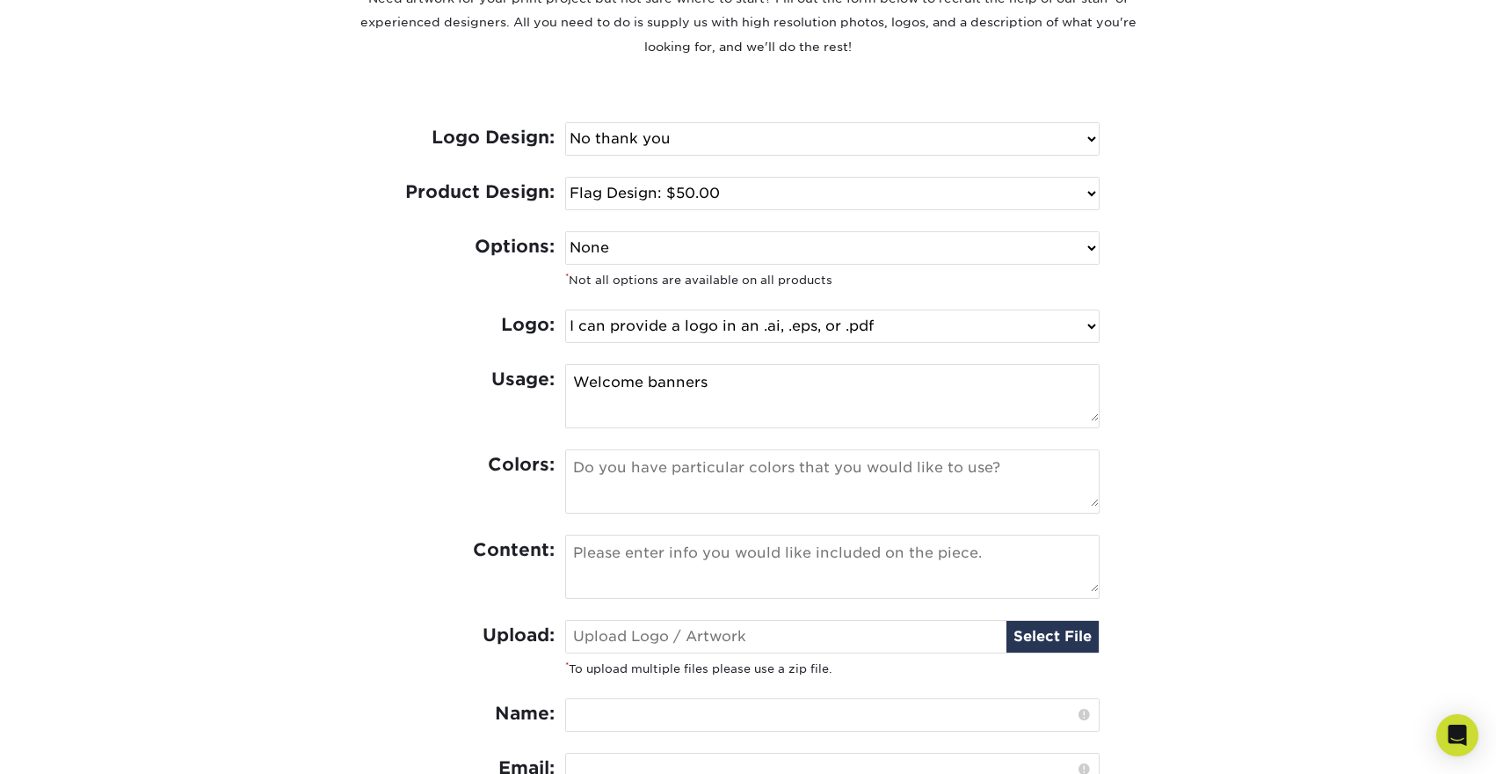
scroll to position [721, 0]
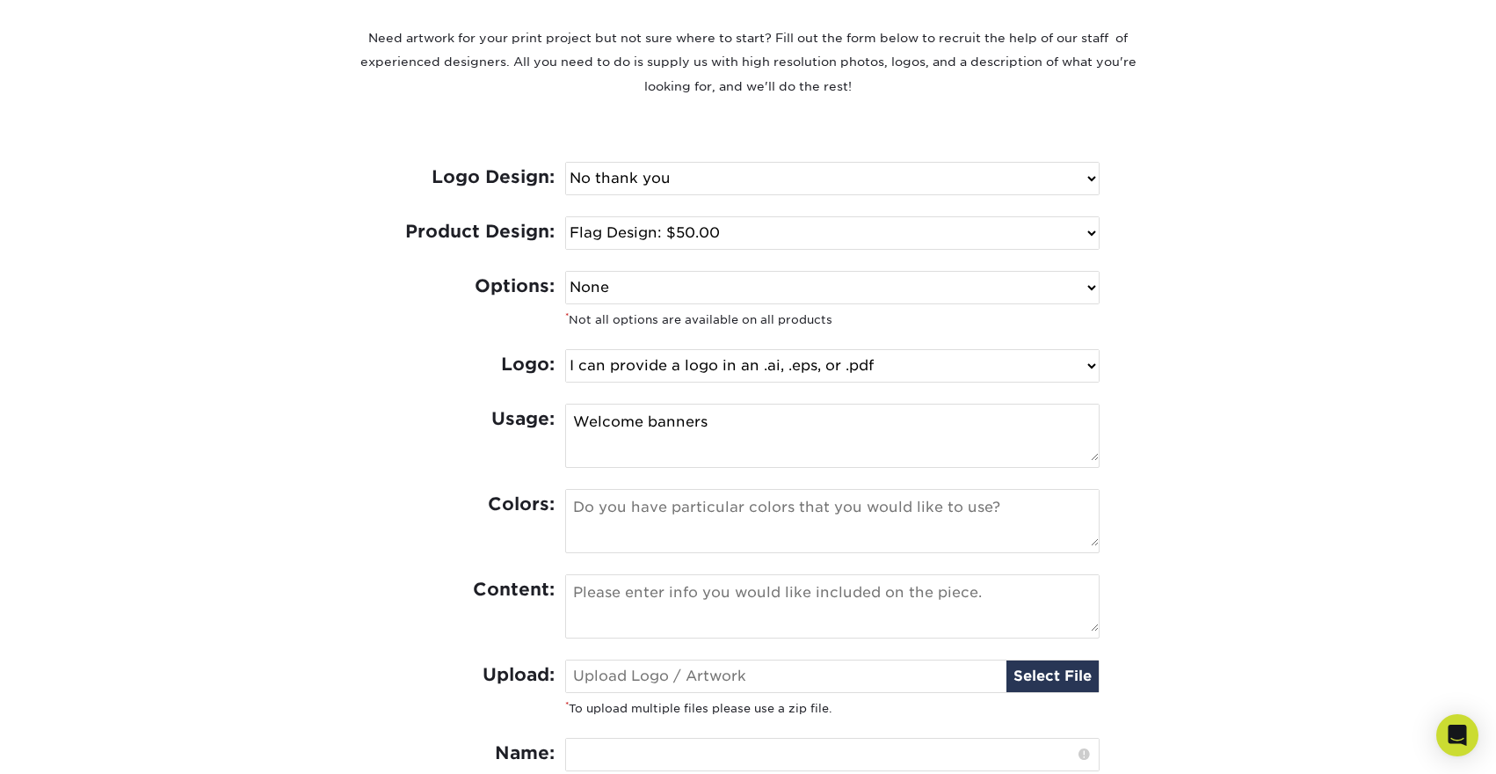
click at [684, 521] on textarea at bounding box center [832, 518] width 533 height 56
click at [641, 520] on textarea at bounding box center [832, 518] width 533 height 56
paste textarea "#00507a"
type textarea "#00507a"
click at [703, 607] on textarea at bounding box center [832, 603] width 533 height 56
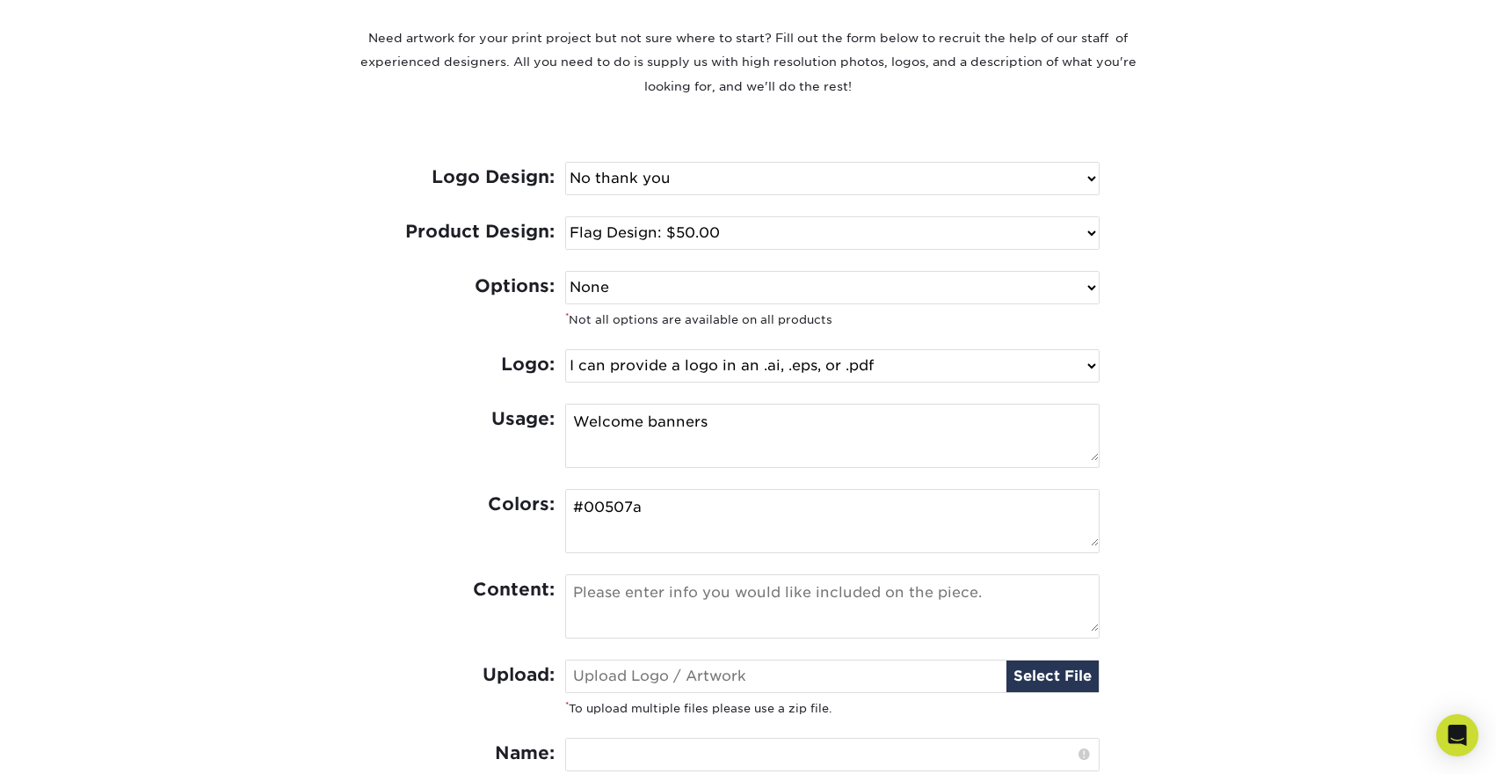
click at [575, 508] on textarea "#00507a" at bounding box center [832, 518] width 533 height 56
click at [608, 613] on textarea at bounding box center [832, 603] width 533 height 56
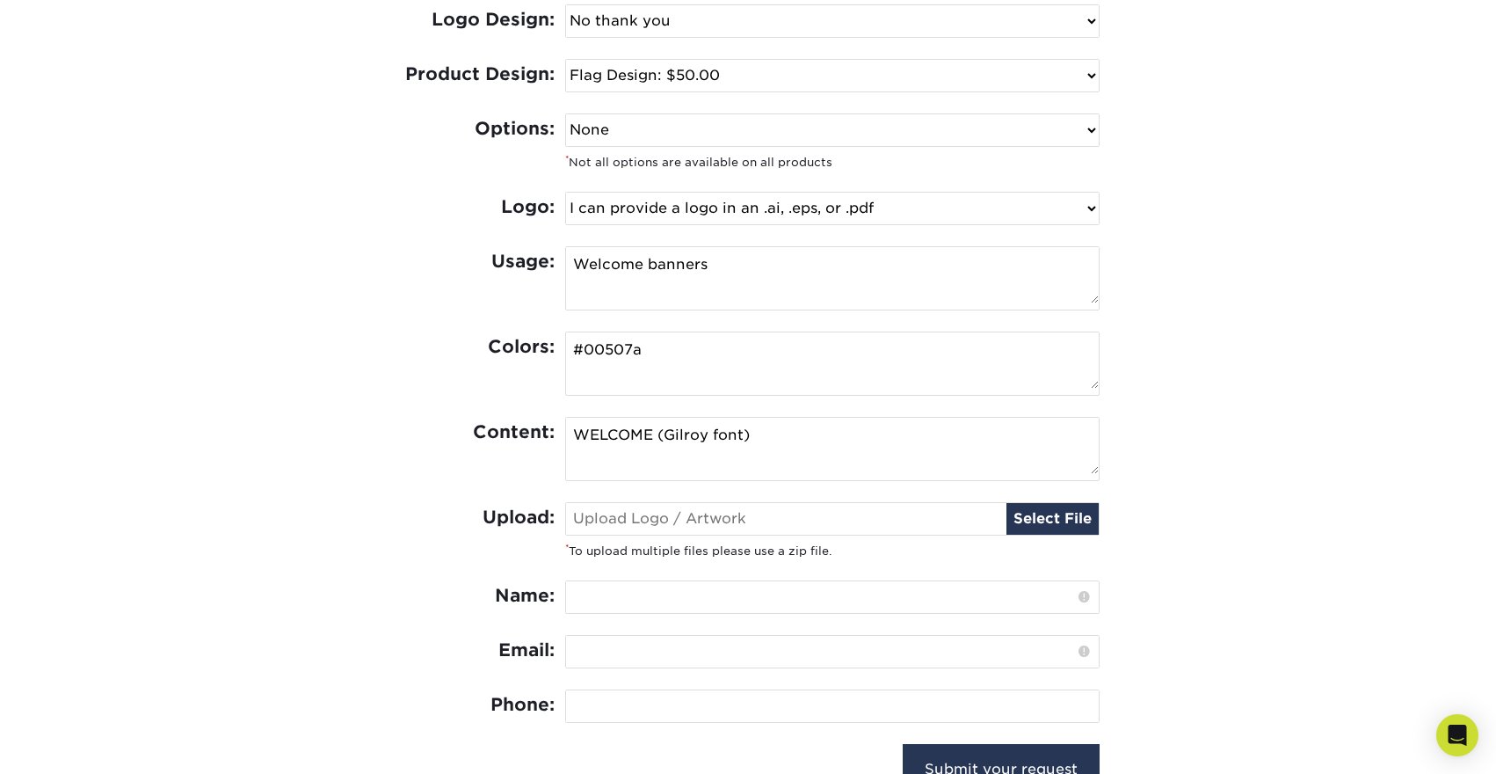
scroll to position [887, 0]
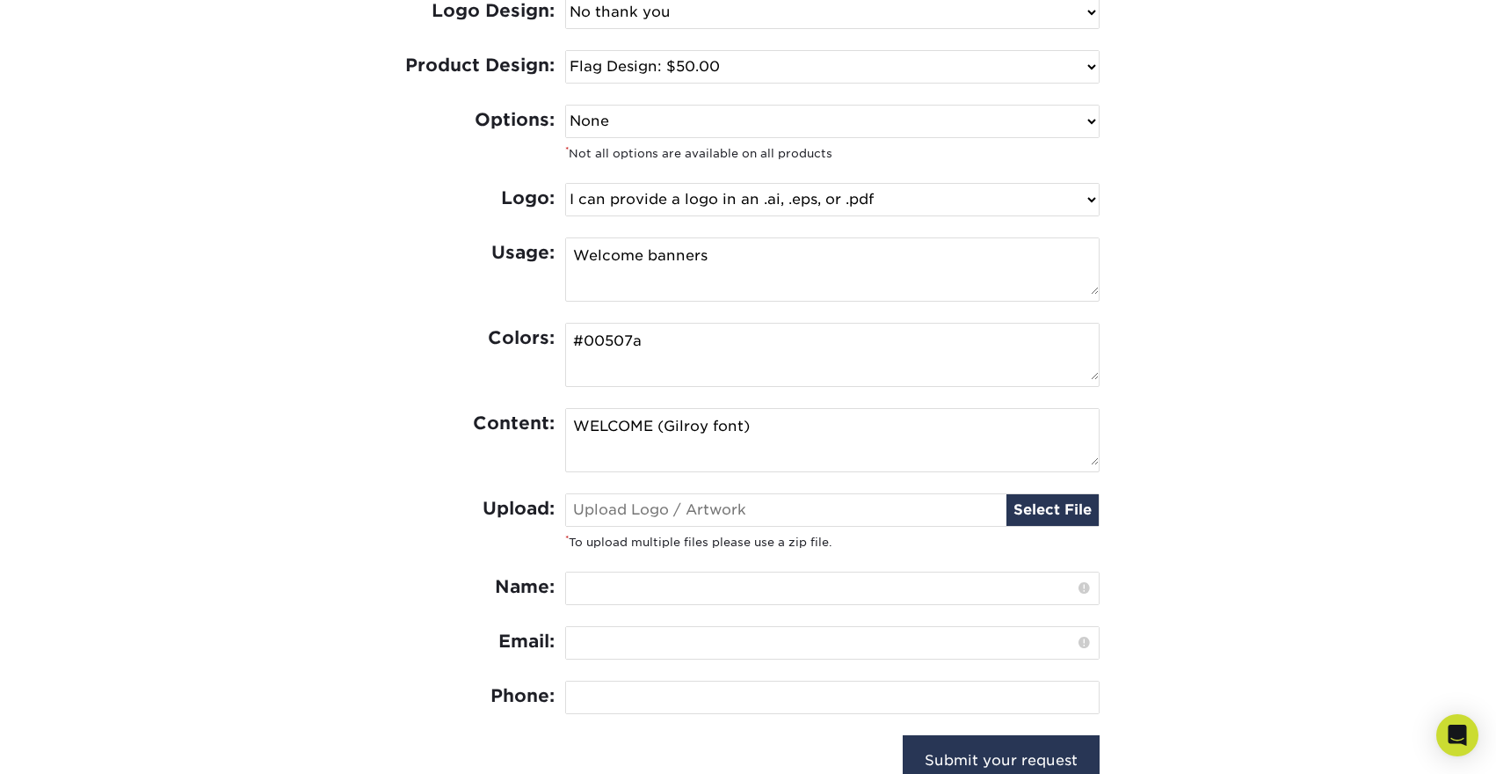
type textarea "WELCOME (Gilroy font)"
click at [1069, 506] on input "file" at bounding box center [832, 510] width 533 height 32
click at [1058, 513] on input "file" at bounding box center [832, 510] width 533 height 32
type input "C:\fakepath\1_Primary.png"
type input "1_Primary.png"
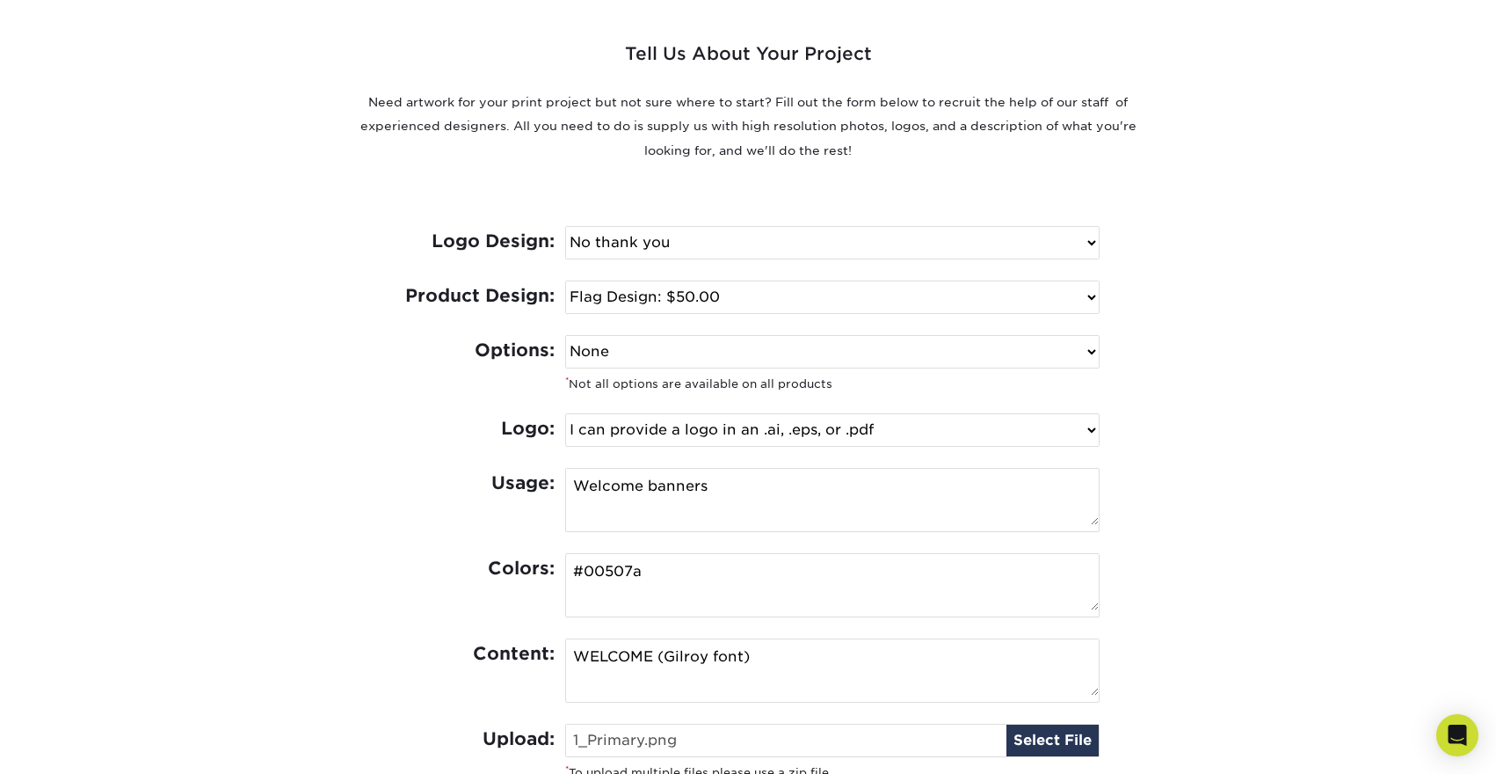
scroll to position [658, 0]
click at [773, 425] on select "Select One I can provide a logo in an .ai, .eps, or .pdf I have a logo but not …" at bounding box center [832, 429] width 533 height 32
select select "Has Logo / Format Issue"
click at [566, 413] on select "Select One I can provide a logo in an .ai, .eps, or .pdf I have a logo but not …" at bounding box center [832, 429] width 533 height 32
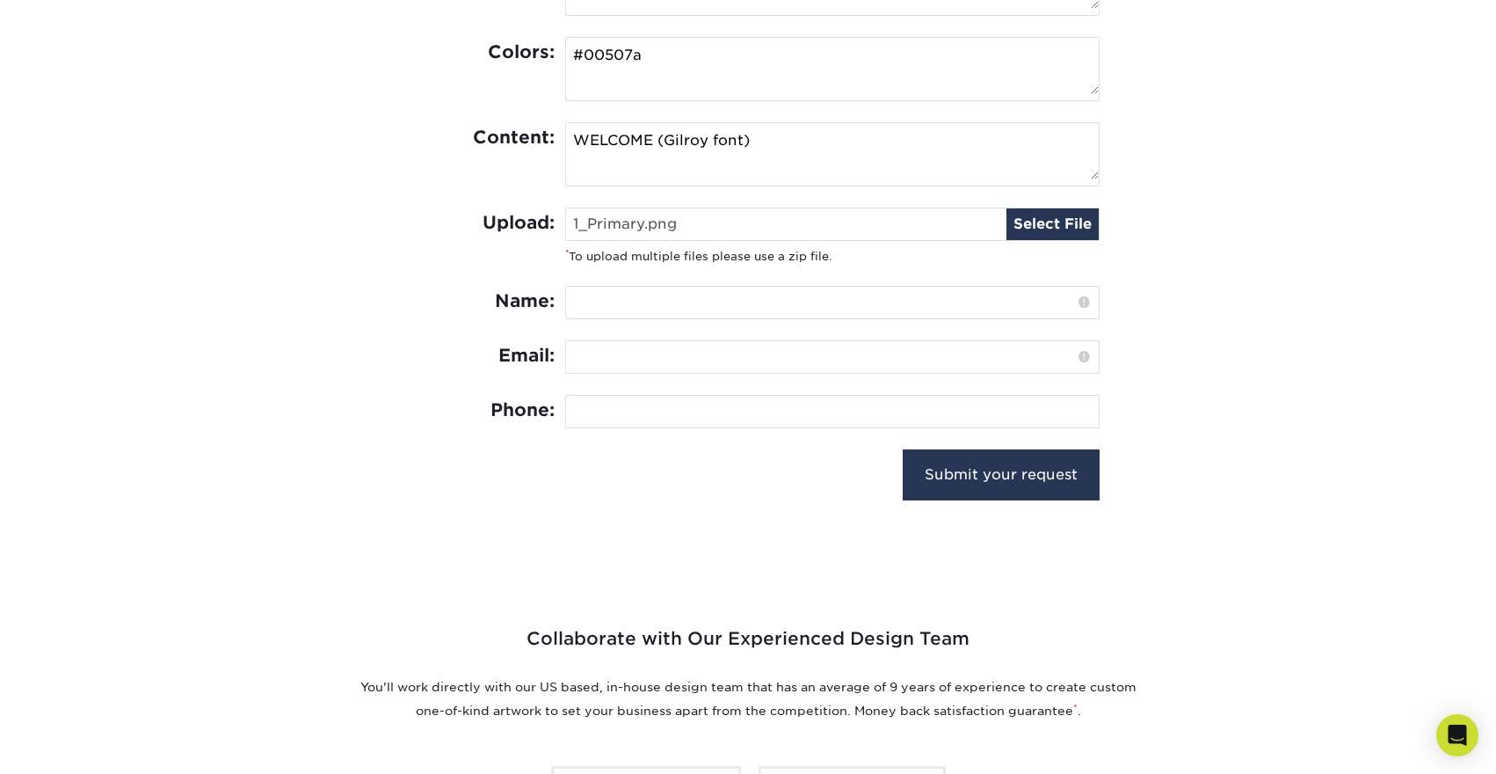
scroll to position [1177, 0]
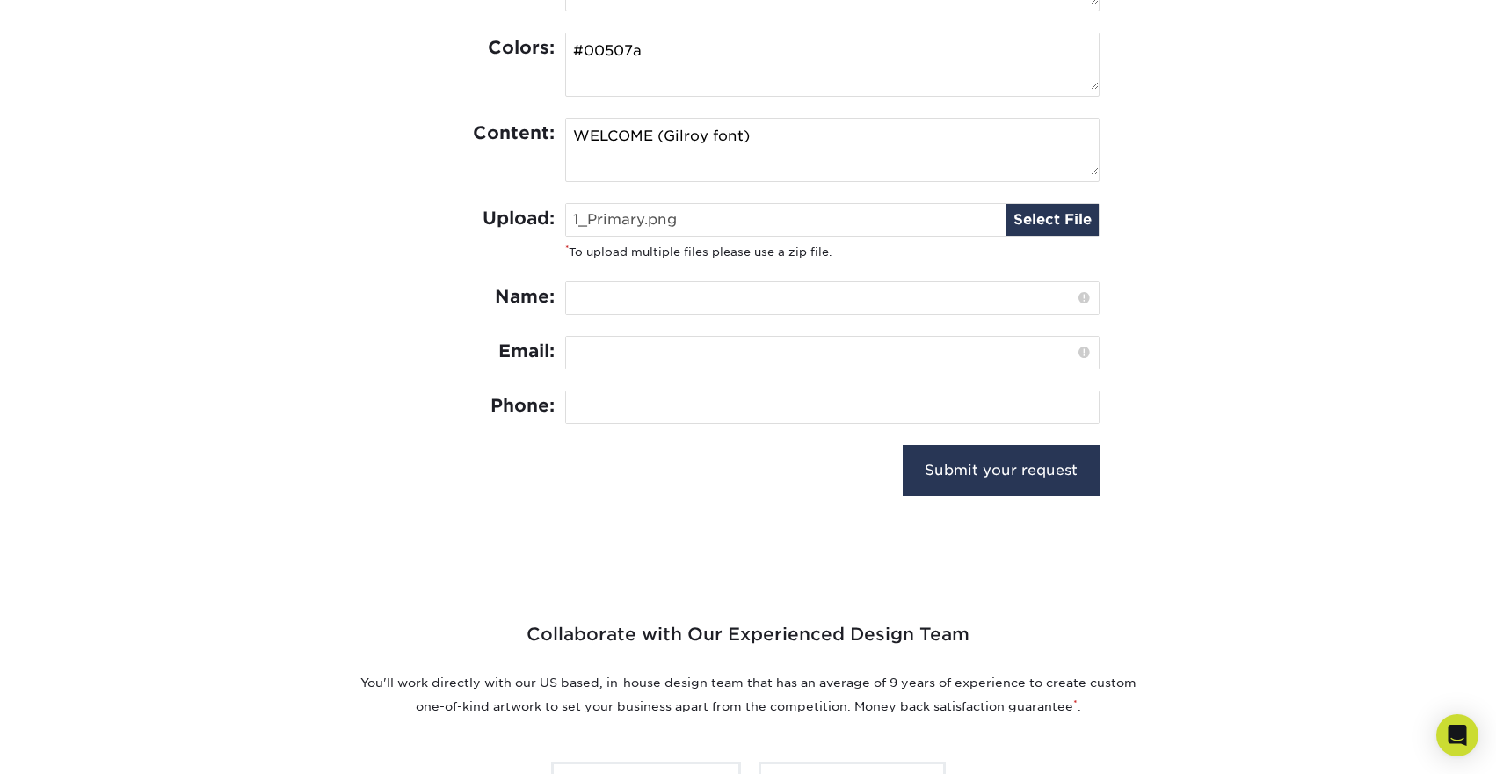
click at [847, 292] on input "text" at bounding box center [832, 298] width 533 height 32
type input "Kynsie Riedel"
type input "r"
type input "kynsieriedel@vancouverchurch.org"
type input "3606889174"
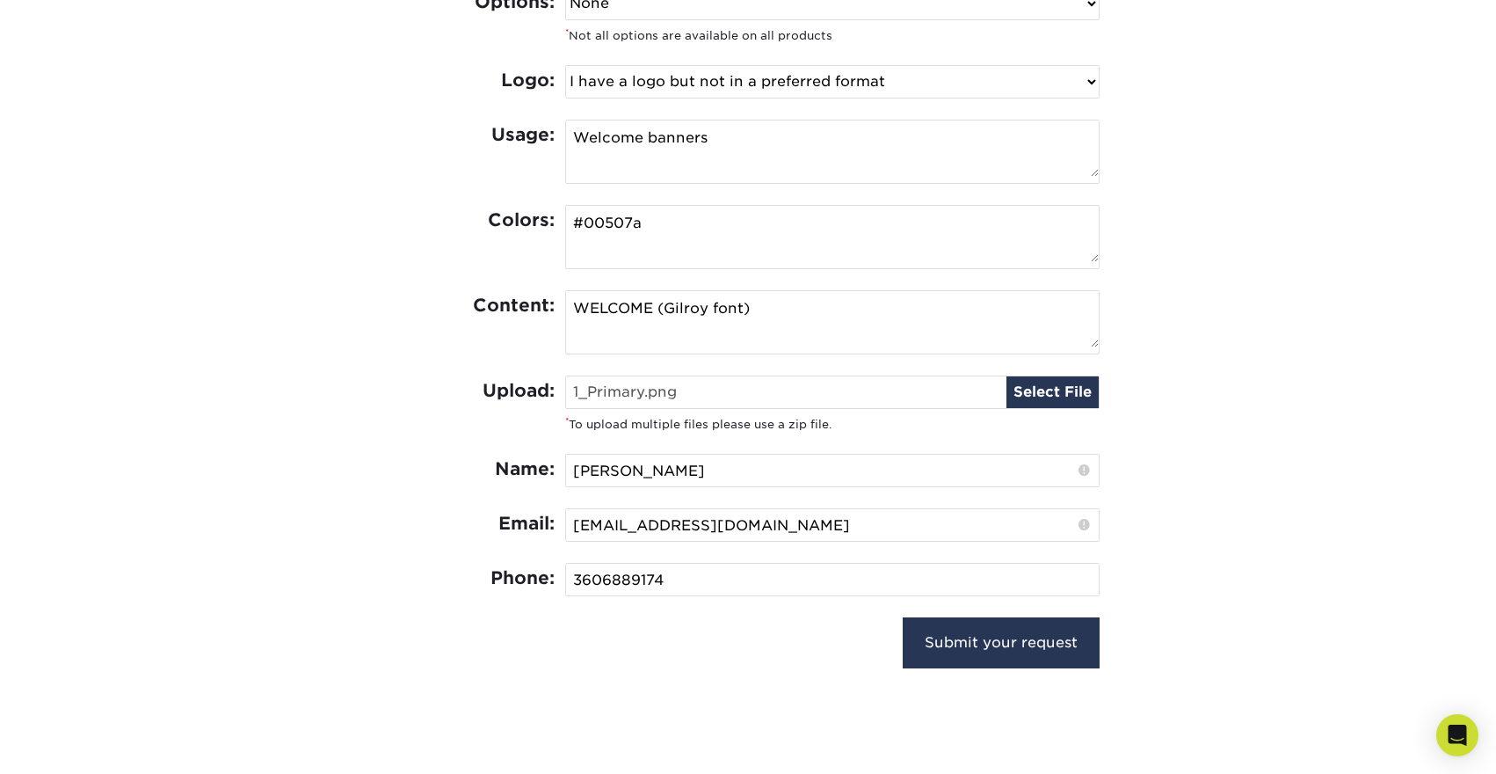
scroll to position [996, 0]
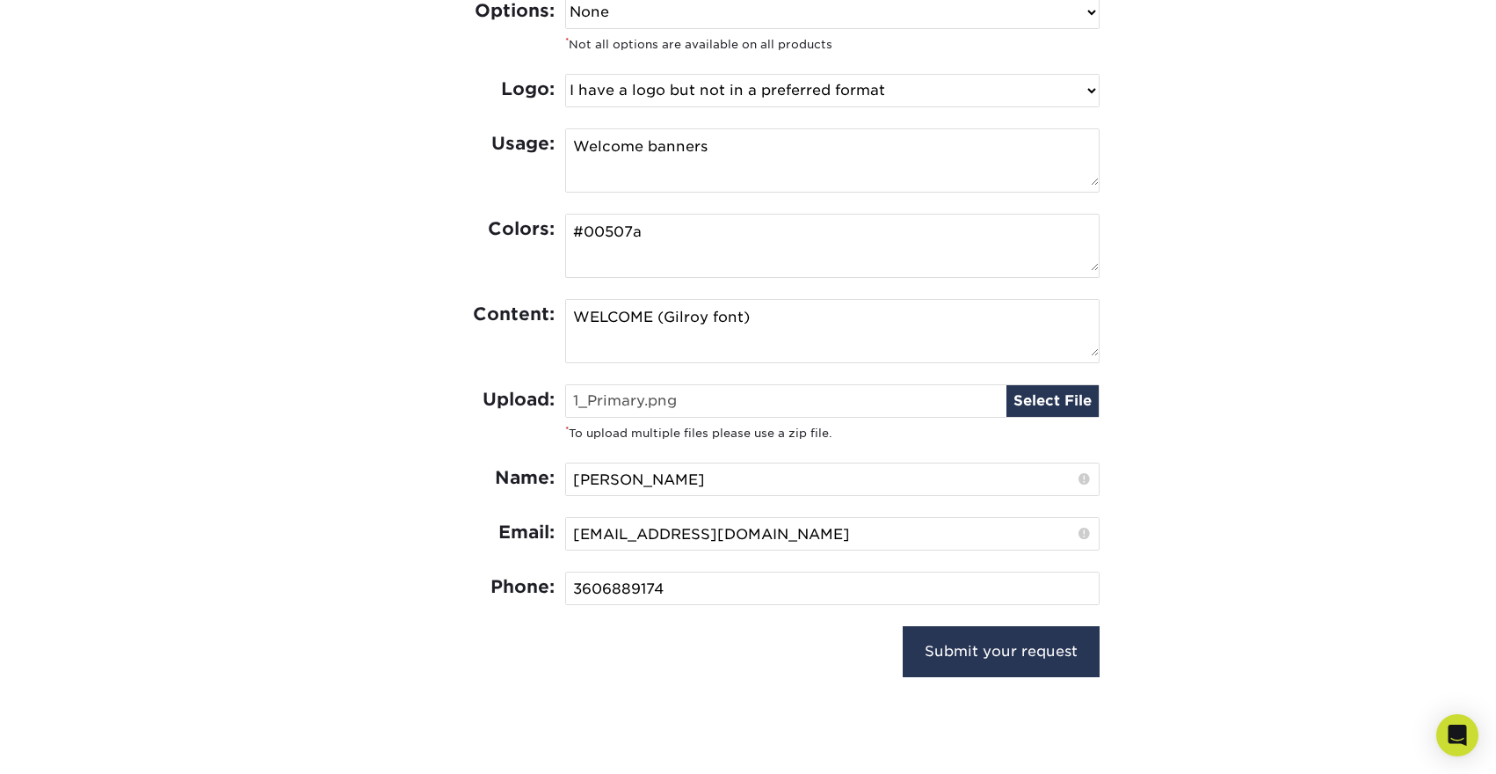
click at [819, 318] on textarea "WELCOME (Gilroy font)" at bounding box center [832, 328] width 533 height 56
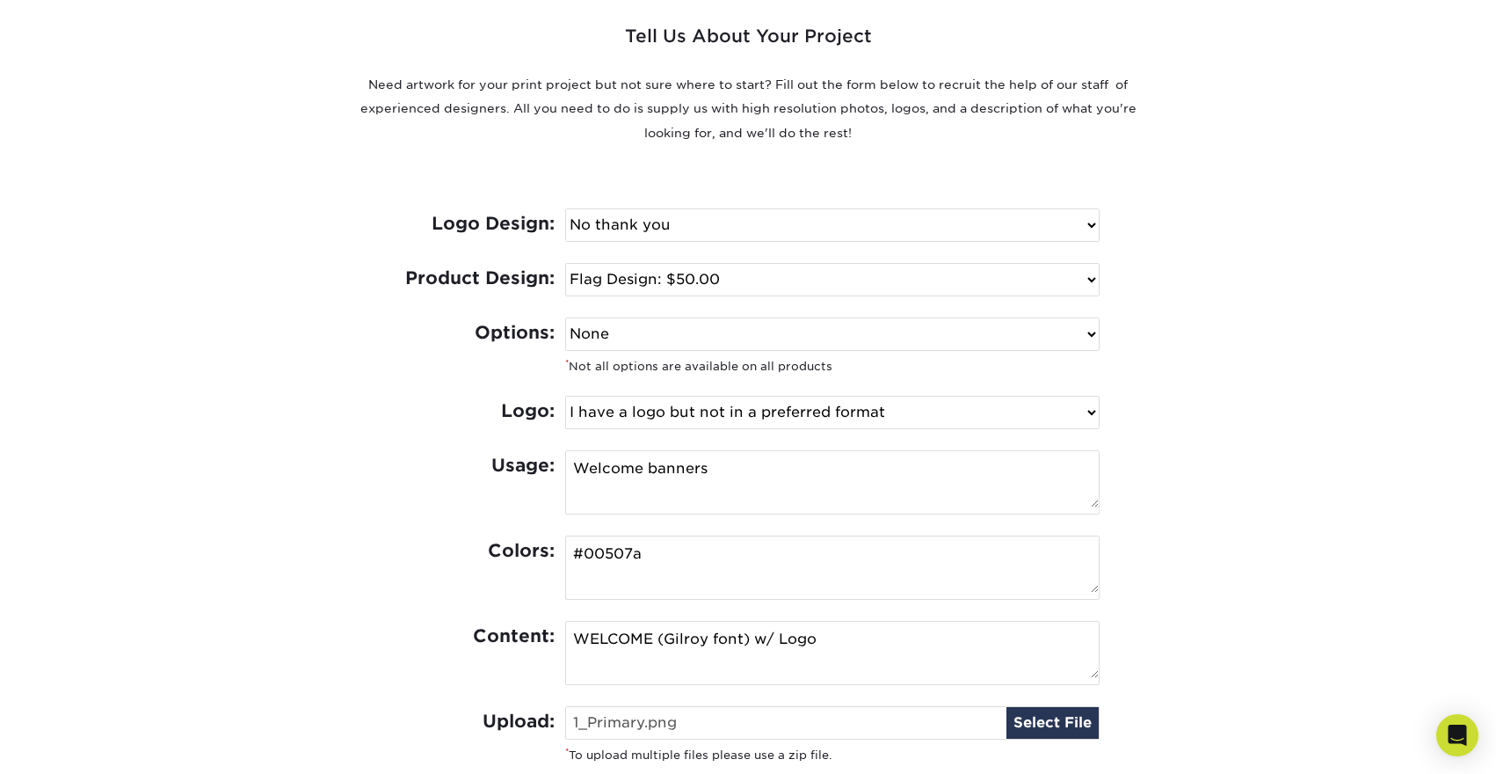
scroll to position [585, 0]
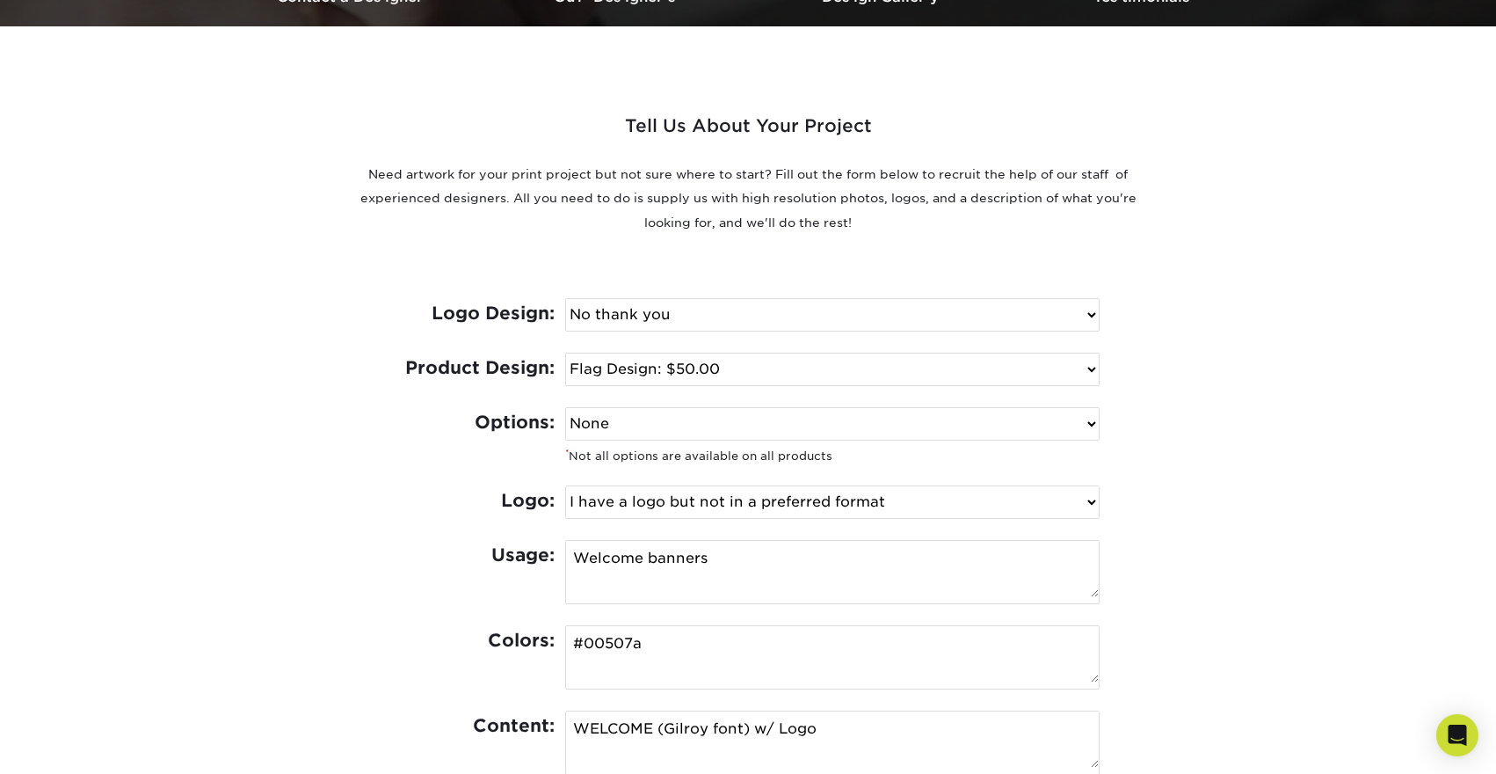
type textarea "WELCOME (Gilroy font) w/ Logo"
click at [1071, 426] on select "None Spot UV Foil Spot UV & Foil" at bounding box center [832, 424] width 533 height 32
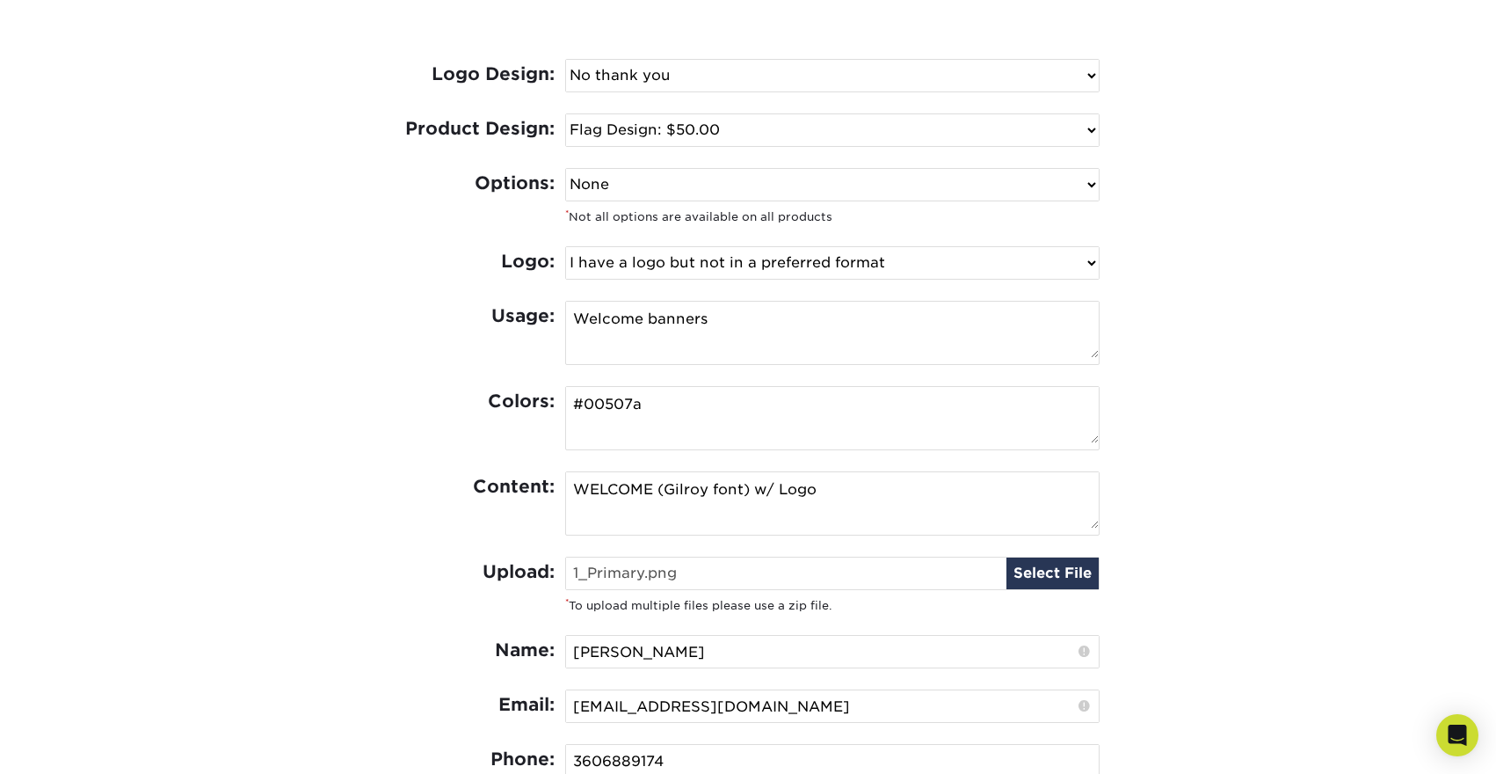
scroll to position [822, 0]
click at [938, 185] on select "None Spot UV Foil Spot UV & Foil" at bounding box center [832, 187] width 533 height 32
select select "Spot UV"
click at [566, 171] on select "None Spot UV Foil Spot UV & Foil" at bounding box center [832, 187] width 533 height 32
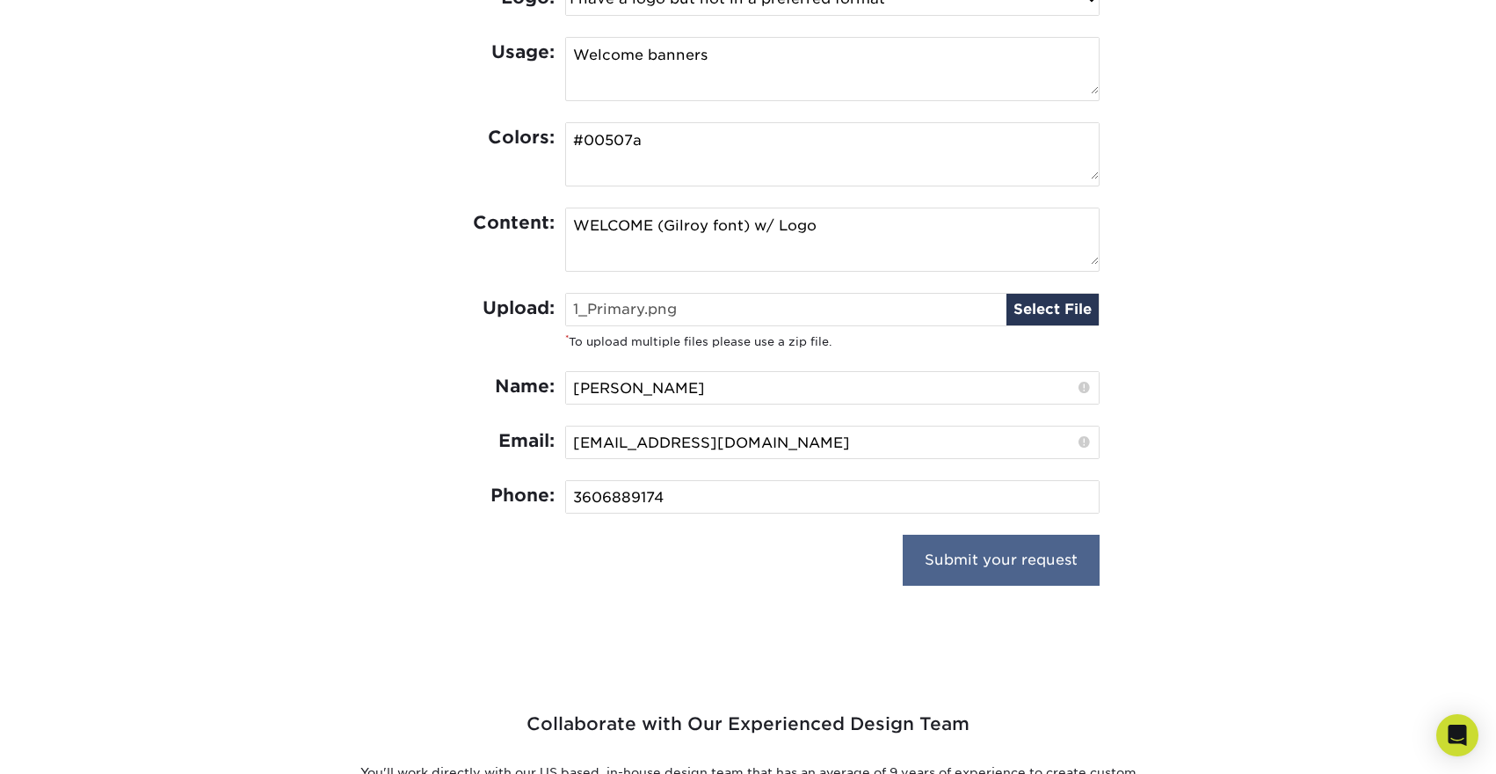
scroll to position [1056, 0]
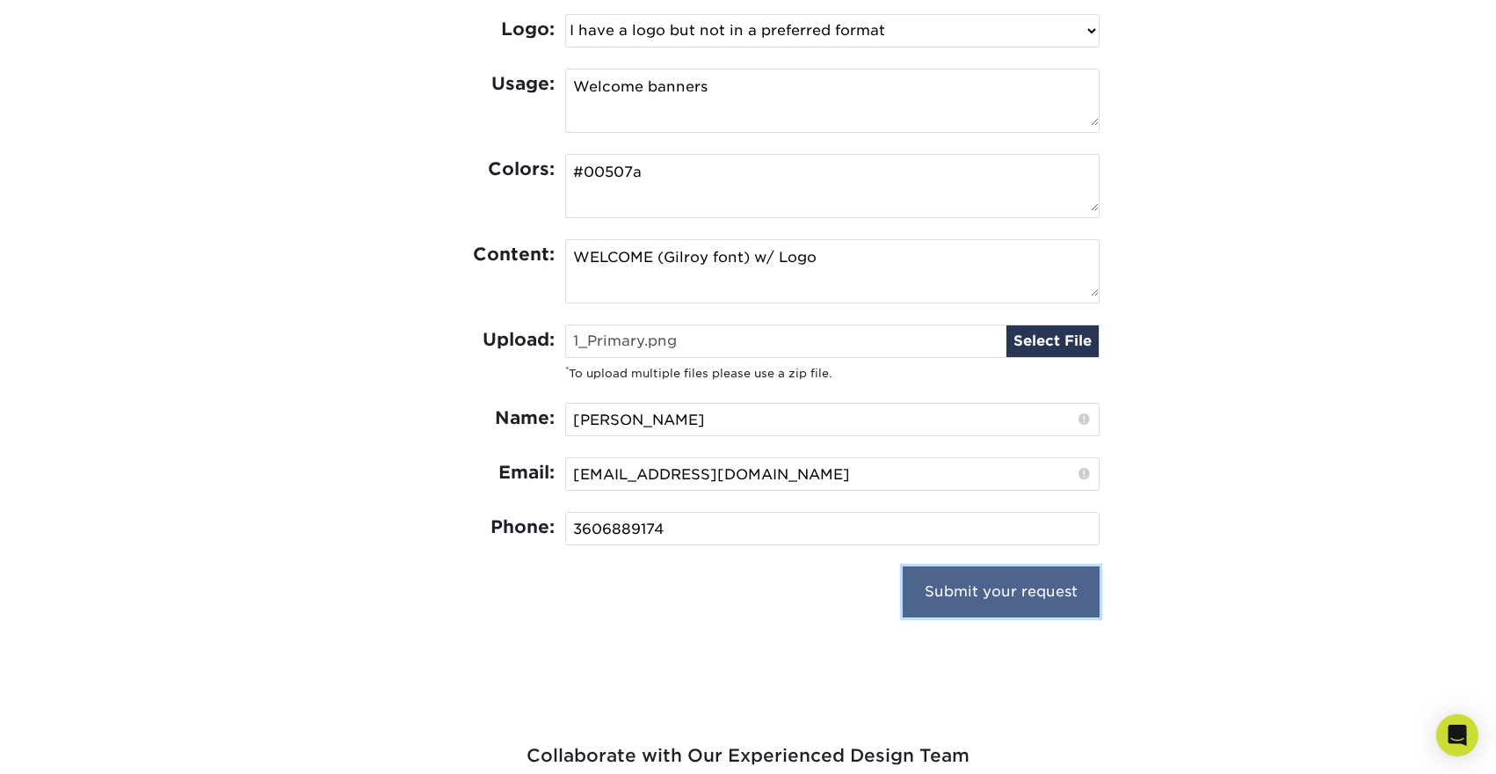
click at [1005, 583] on input "Submit your request" at bounding box center [1001, 591] width 197 height 51
